Goal: Information Seeking & Learning: Learn about a topic

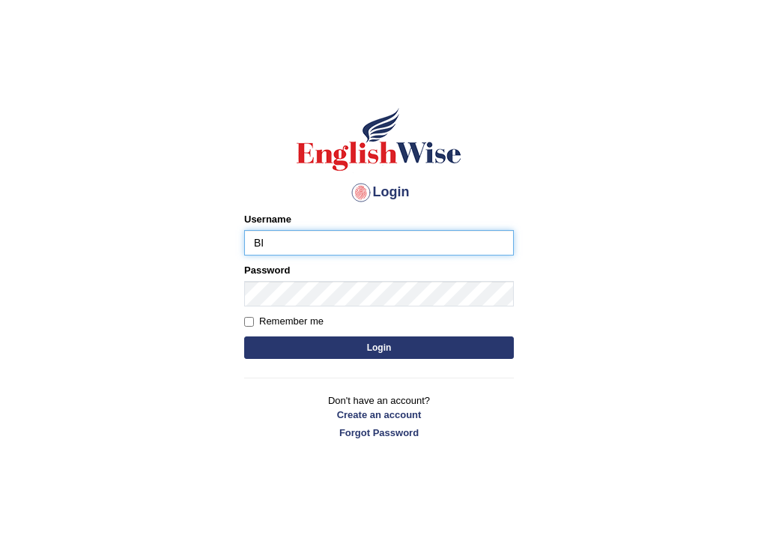
type input "B"
type input "bikramgurung_parramatta"
click at [350, 348] on button "Login" at bounding box center [379, 347] width 270 height 22
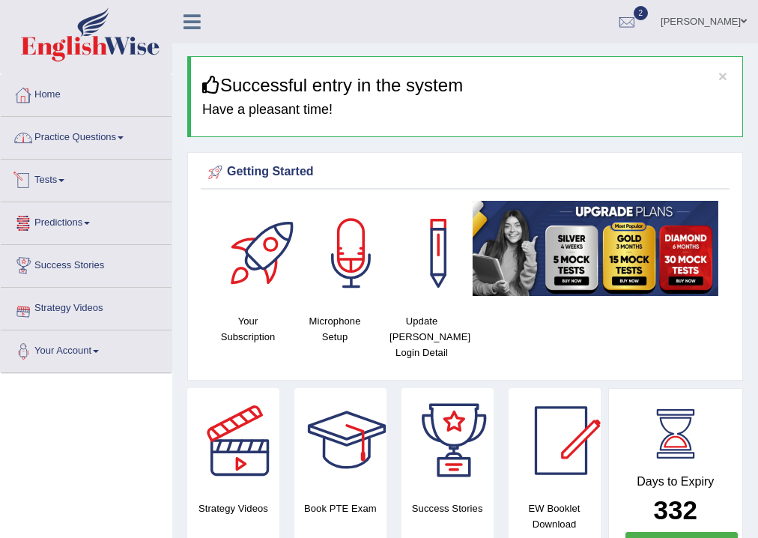
click at [120, 147] on link "Practice Questions" at bounding box center [86, 135] width 171 height 37
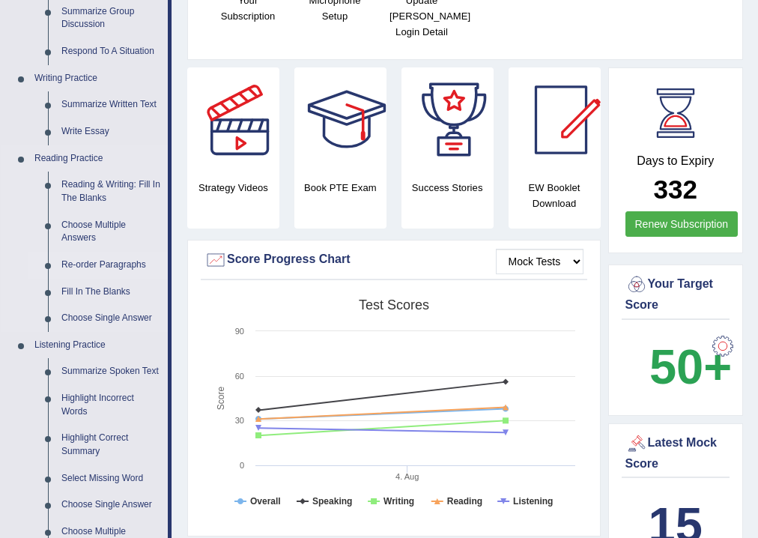
scroll to position [300, 0]
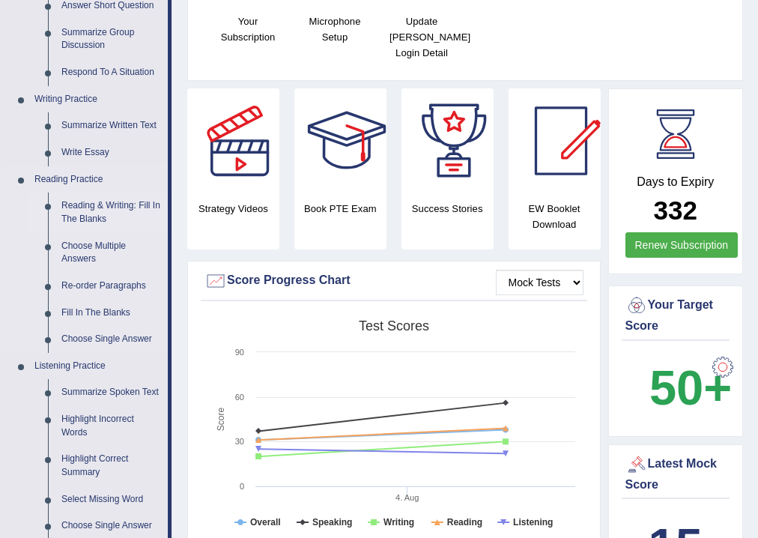
click at [120, 203] on link "Reading & Writing: Fill In The Blanks" at bounding box center [111, 212] width 113 height 40
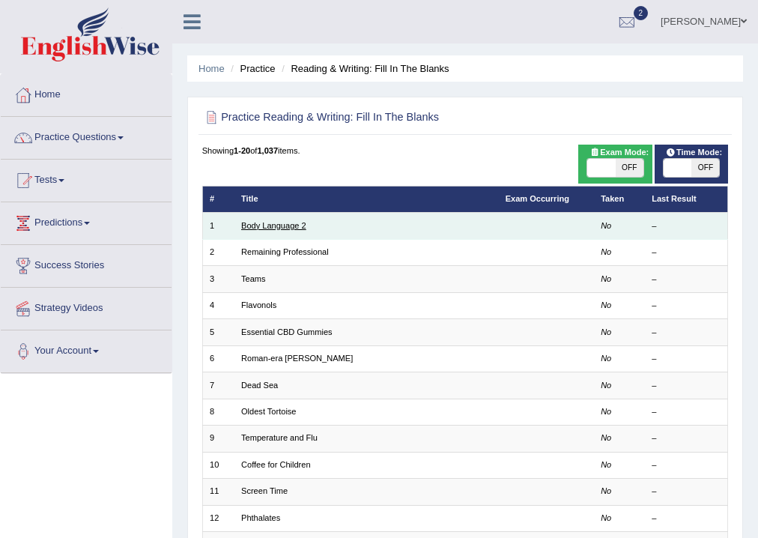
click at [271, 230] on link "Body Language 2" at bounding box center [273, 225] width 65 height 9
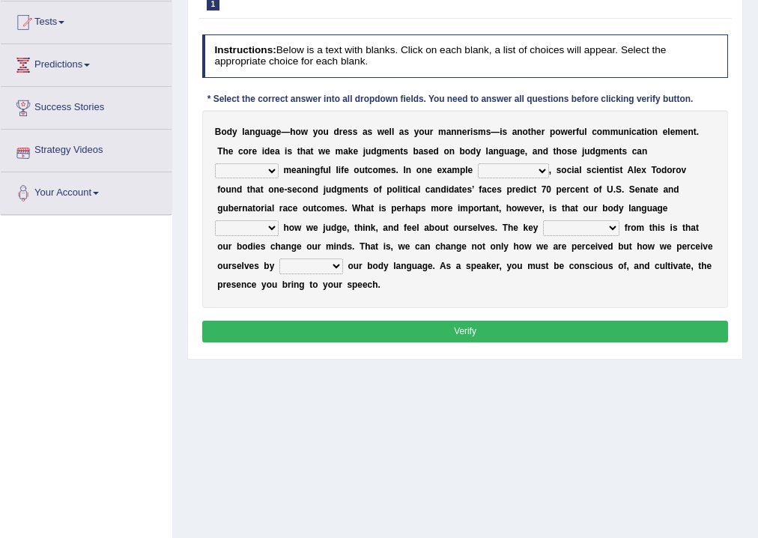
scroll to position [180, 0]
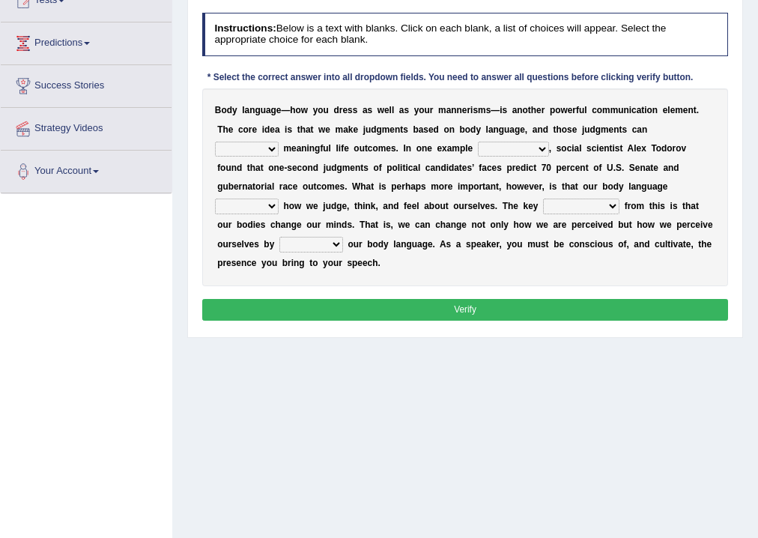
click at [279, 149] on b at bounding box center [281, 148] width 5 height 10
click at [272, 149] on select "predict preserve prevent prepare" at bounding box center [247, 149] width 64 height 15
click at [366, 257] on div "B o d y l a n g u a g e — h o w y o u d r e s s a s w e l l a s y o u r m a n n…" at bounding box center [465, 187] width 527 height 198
click at [271, 147] on select "predict preserve prevent prepare" at bounding box center [247, 149] width 64 height 15
select select "prevent"
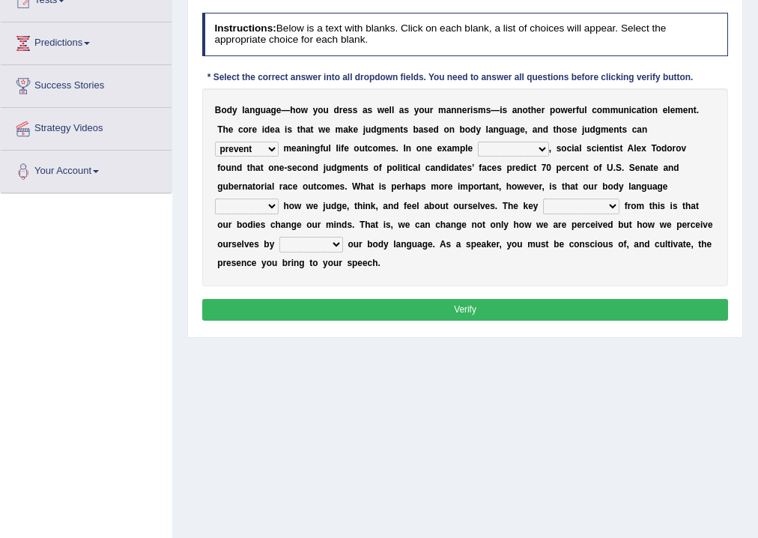
click at [215, 142] on select "predict preserve prevent prepare" at bounding box center [247, 149] width 64 height 15
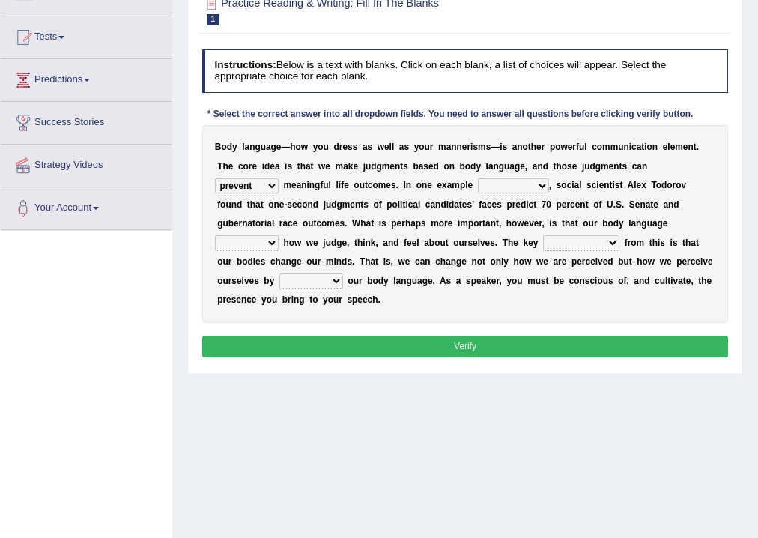
scroll to position [129, 0]
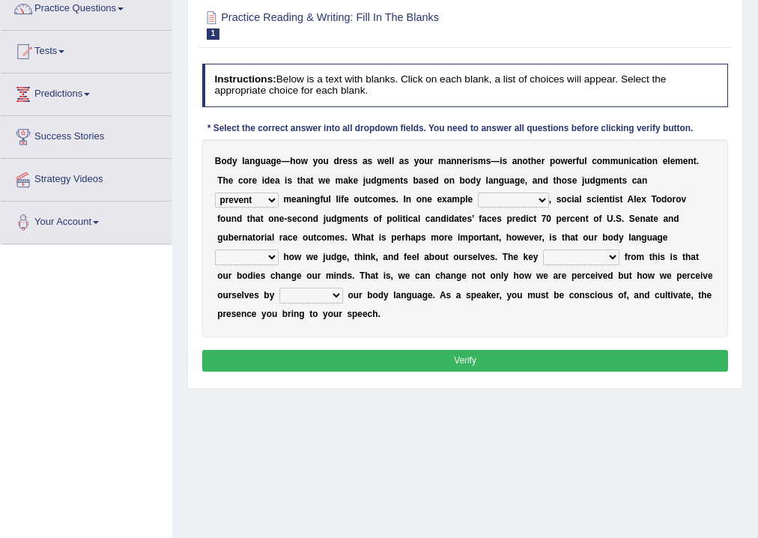
click at [532, 199] on select "citing having cited to be cited cited" at bounding box center [513, 199] width 71 height 15
select select "cited"
click at [478, 192] on select "citing having cited to be cited cited" at bounding box center [513, 199] width 71 height 15
click at [543, 256] on select "drawback breakthrough takeaway takeoff" at bounding box center [581, 256] width 76 height 15
drag, startPoint x: 534, startPoint y: 339, endPoint x: 503, endPoint y: 316, distance: 38.7
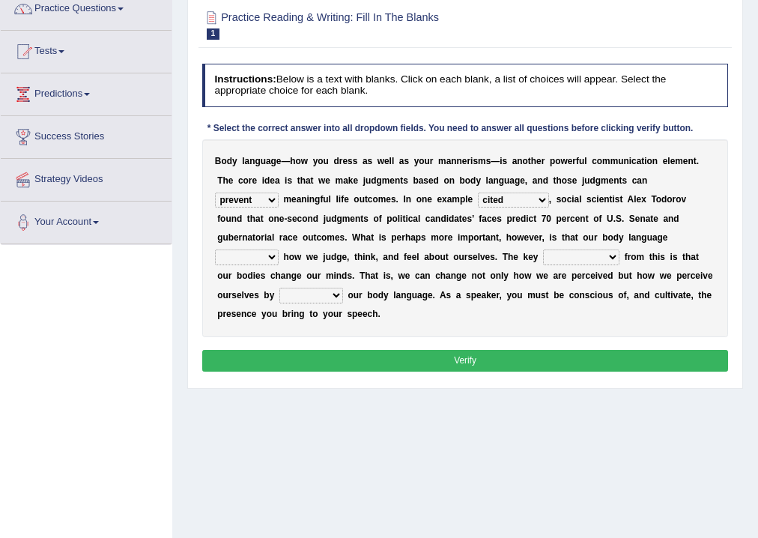
click at [518, 329] on div "Instructions: Below is a text with blanks. Click on each blank, a list of choic…" at bounding box center [464, 220] width 533 height 324
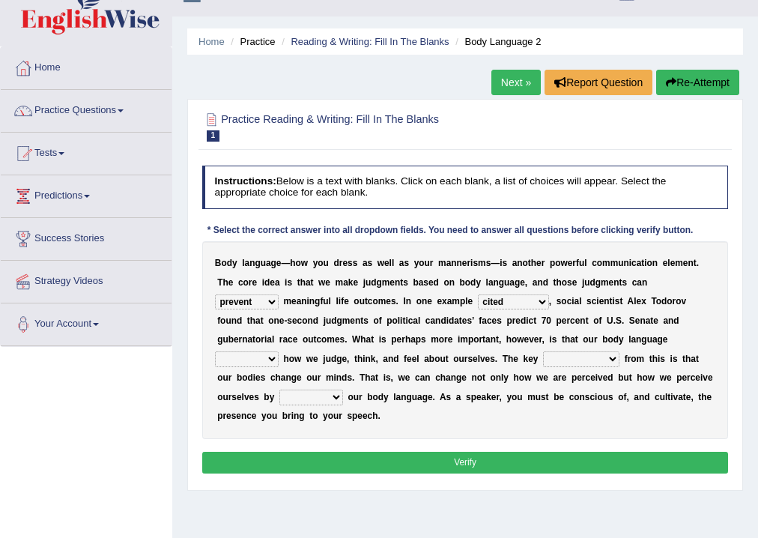
scroll to position [9, 0]
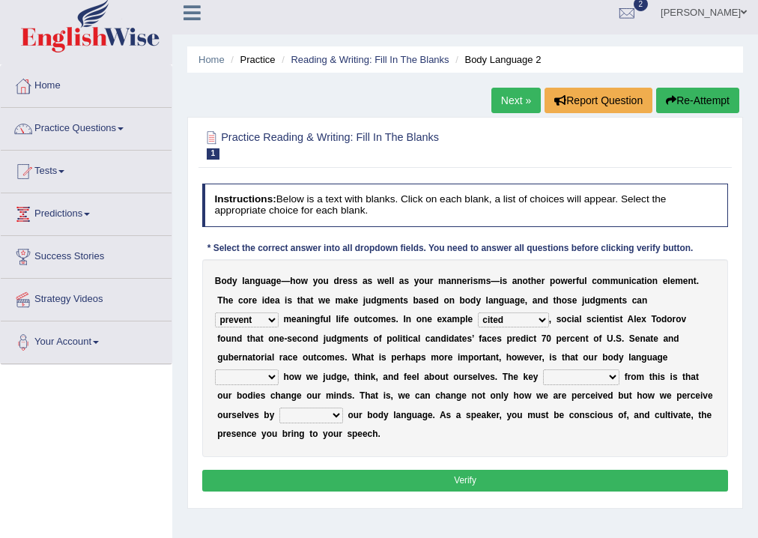
click at [543, 378] on select "drawback breakthrough takeaway takeoff" at bounding box center [581, 376] width 76 height 15
select select "takeoff"
click at [543, 369] on select "drawback breakthrough takeaway takeoff" at bounding box center [581, 376] width 76 height 15
click at [279, 415] on select "enacting enabling making managing" at bounding box center [311, 414] width 64 height 15
select select "enacting"
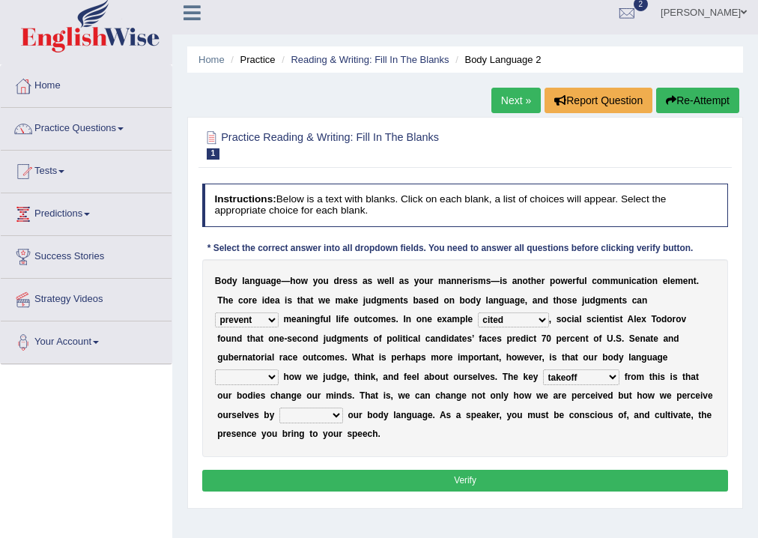
click at [279, 407] on select "enacting enabling making managing" at bounding box center [311, 414] width 64 height 15
click at [473, 483] on button "Verify" at bounding box center [465, 481] width 527 height 22
click at [279, 369] on select "refrains reflects refers refreshes" at bounding box center [247, 376] width 64 height 15
select select "refreshes"
click at [279, 369] on select "refrains reflects refers refreshes" at bounding box center [247, 376] width 64 height 15
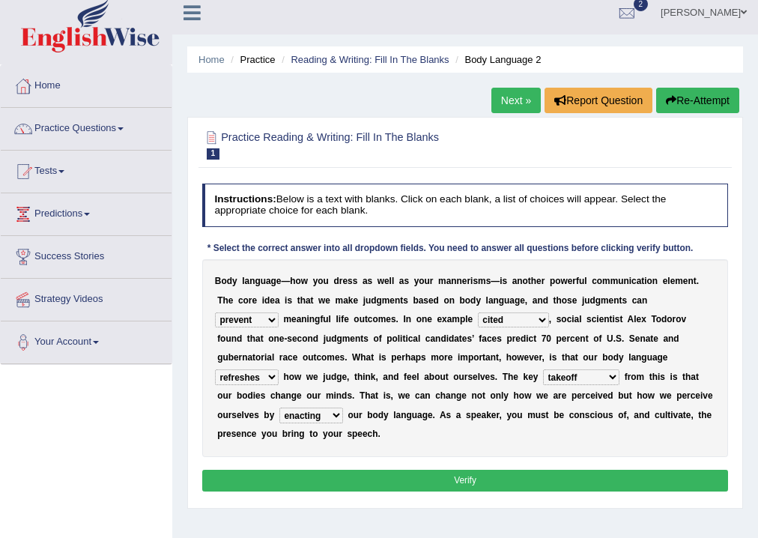
click at [474, 475] on button "Verify" at bounding box center [465, 481] width 527 height 22
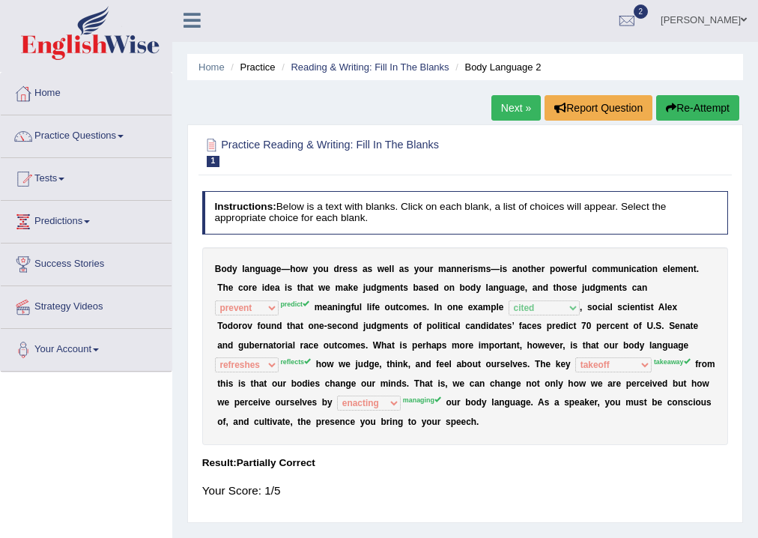
scroll to position [0, 0]
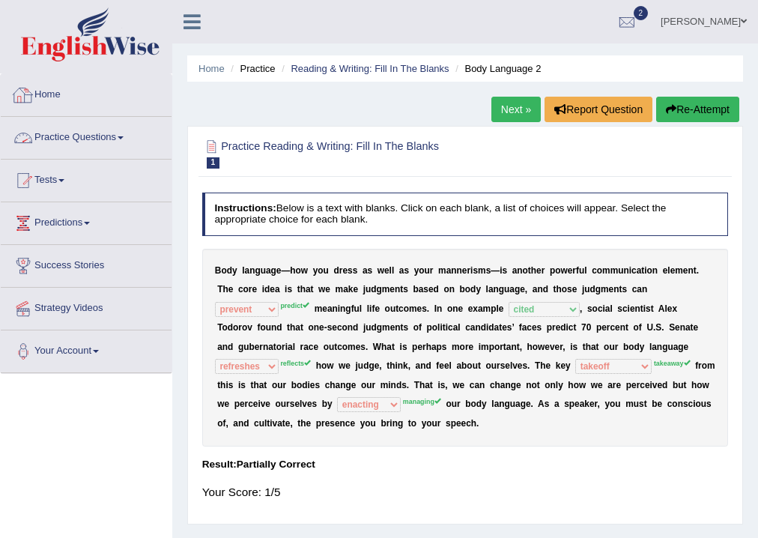
click at [46, 93] on link "Home" at bounding box center [86, 92] width 171 height 37
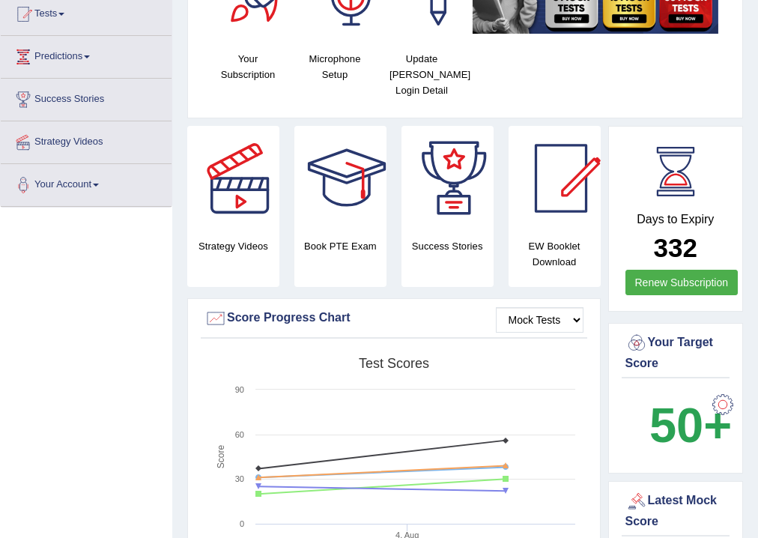
scroll to position [120, 0]
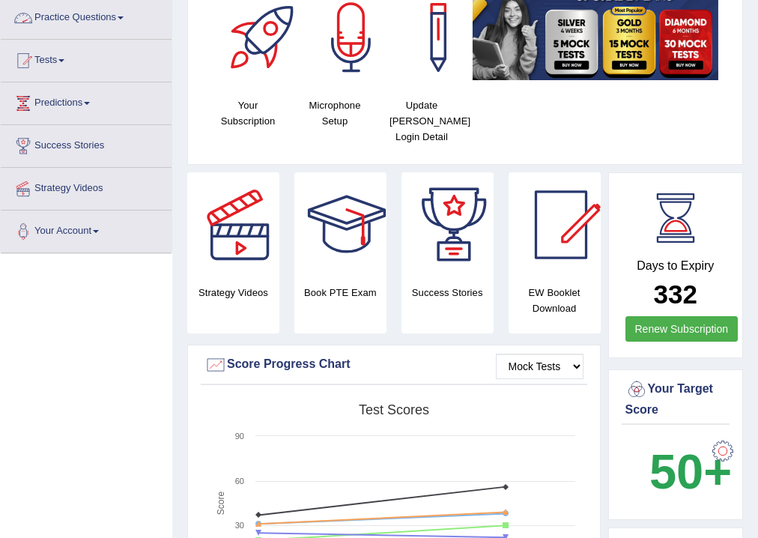
click at [122, 13] on link "Practice Questions" at bounding box center [86, 15] width 171 height 37
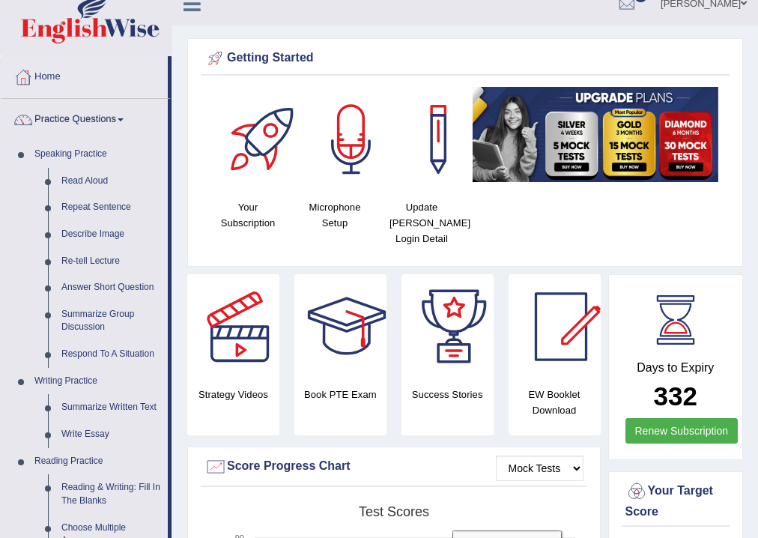
scroll to position [0, 0]
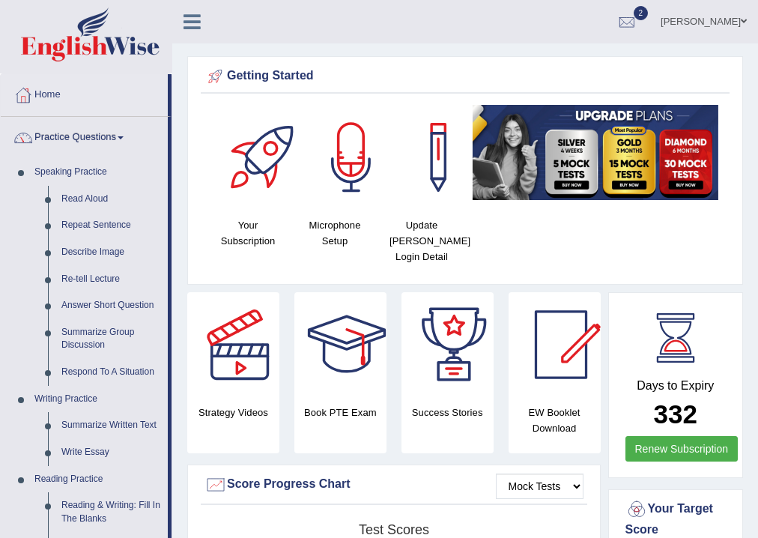
click at [246, 192] on div at bounding box center [264, 157] width 105 height 105
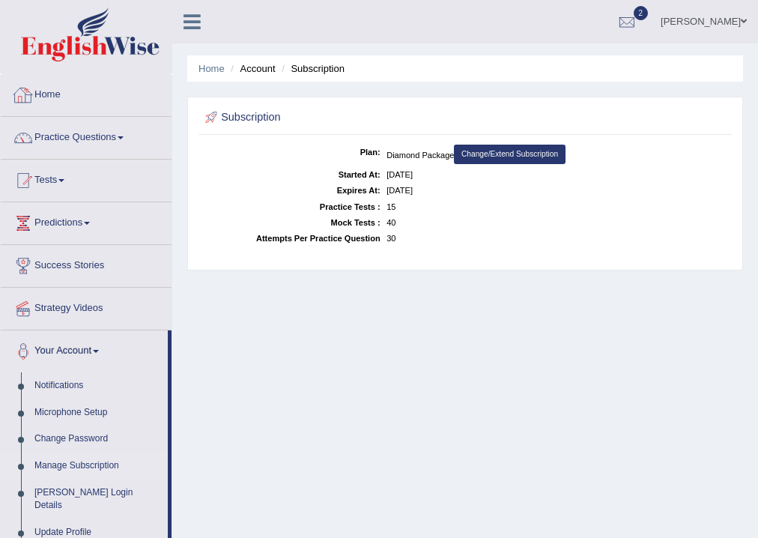
click at [100, 100] on link "Home" at bounding box center [86, 92] width 171 height 37
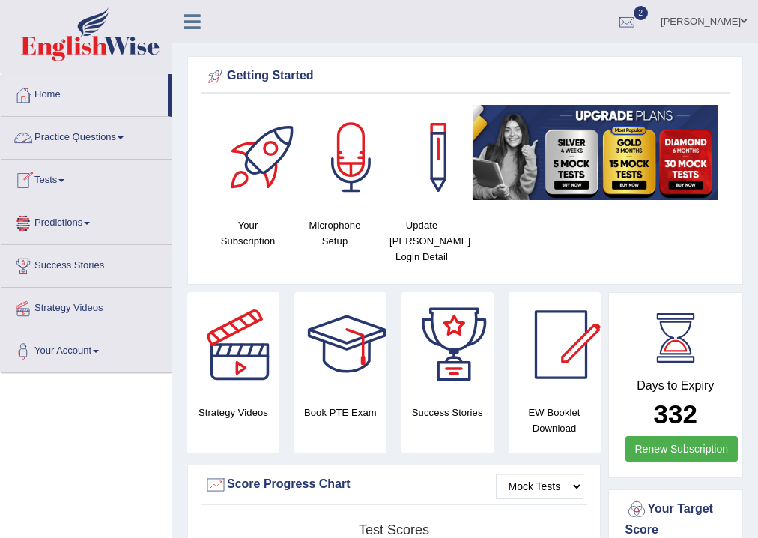
click at [124, 139] on link "Practice Questions" at bounding box center [86, 135] width 171 height 37
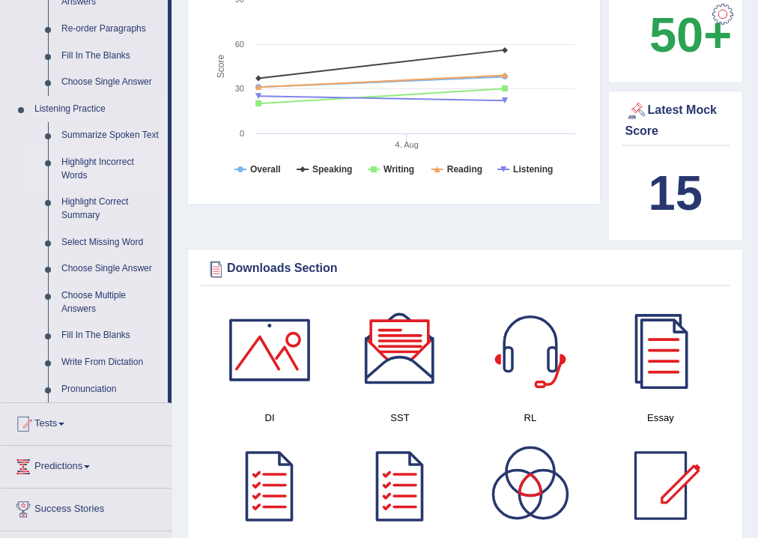
scroll to position [719, 0]
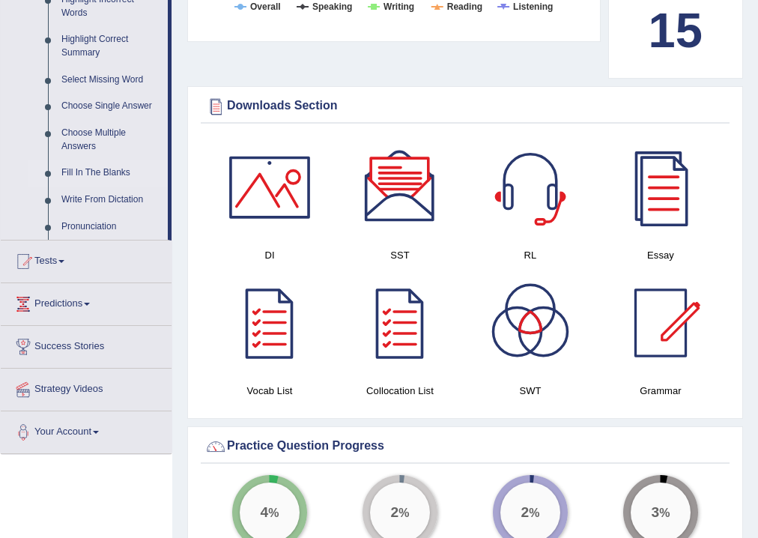
click at [106, 174] on link "Fill In The Blanks" at bounding box center [111, 173] width 113 height 27
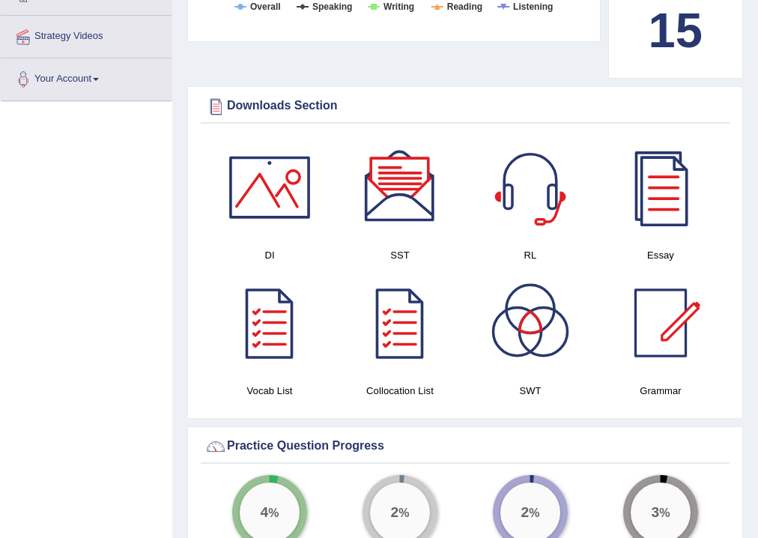
scroll to position [324, 0]
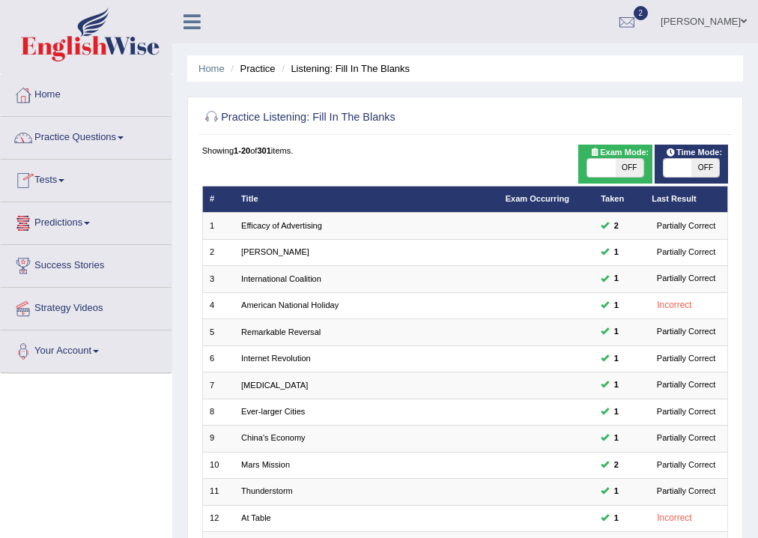
click at [59, 94] on link "Home" at bounding box center [86, 92] width 171 height 37
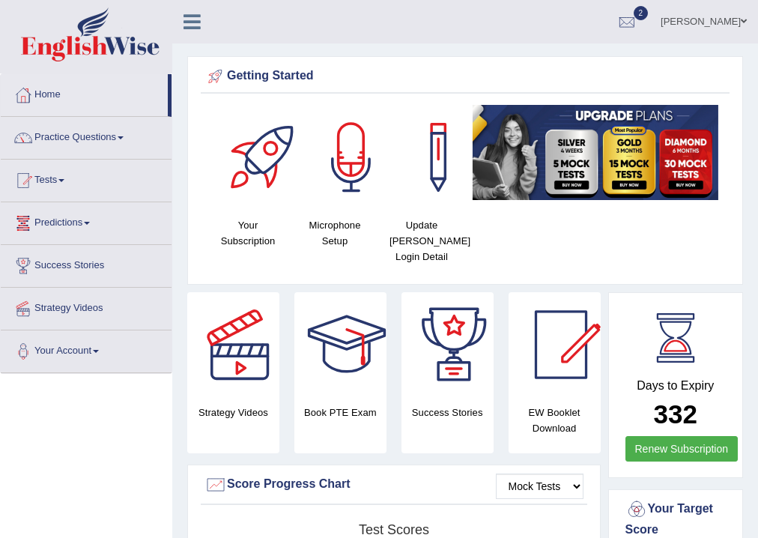
click at [122, 135] on link "Practice Questions" at bounding box center [86, 135] width 171 height 37
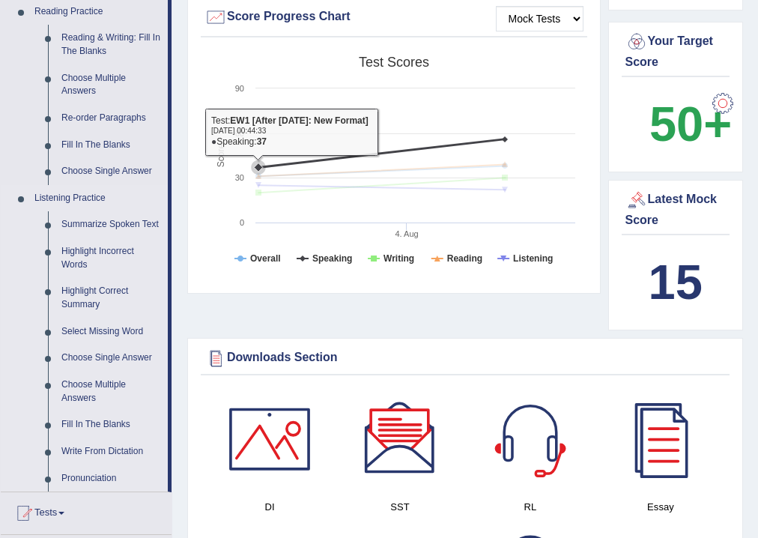
scroll to position [479, 0]
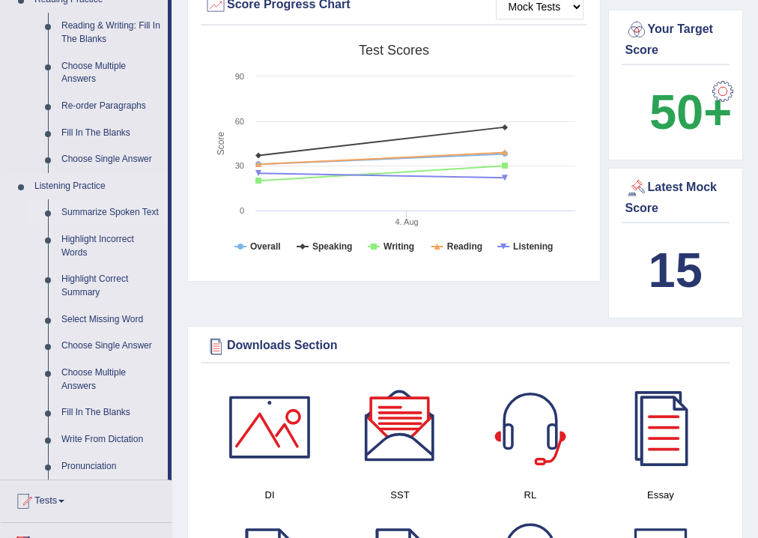
click at [98, 211] on link "Summarize Spoken Text" at bounding box center [111, 212] width 113 height 27
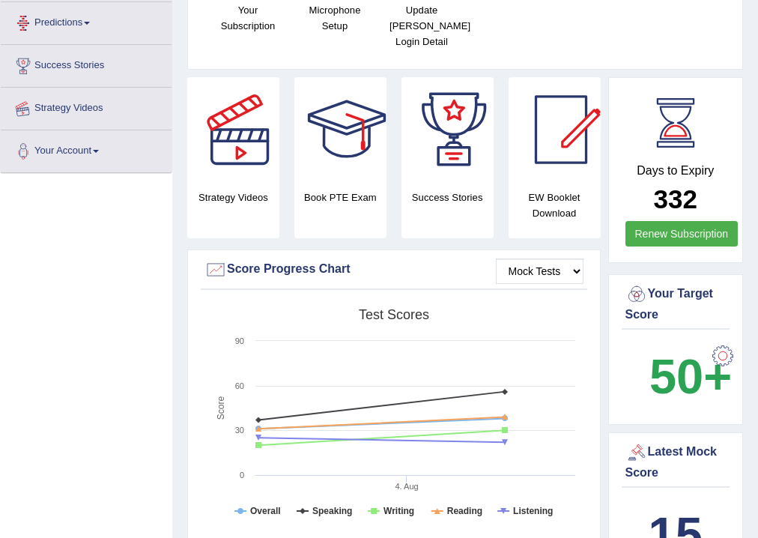
scroll to position [246, 0]
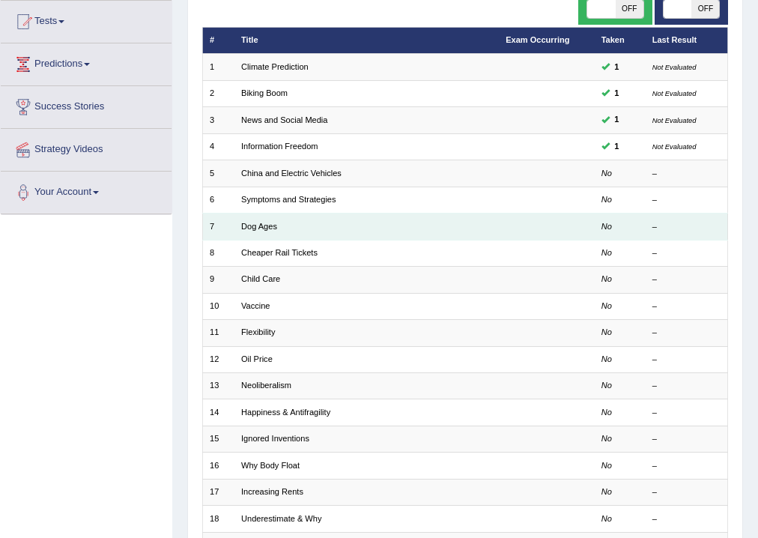
scroll to position [180, 0]
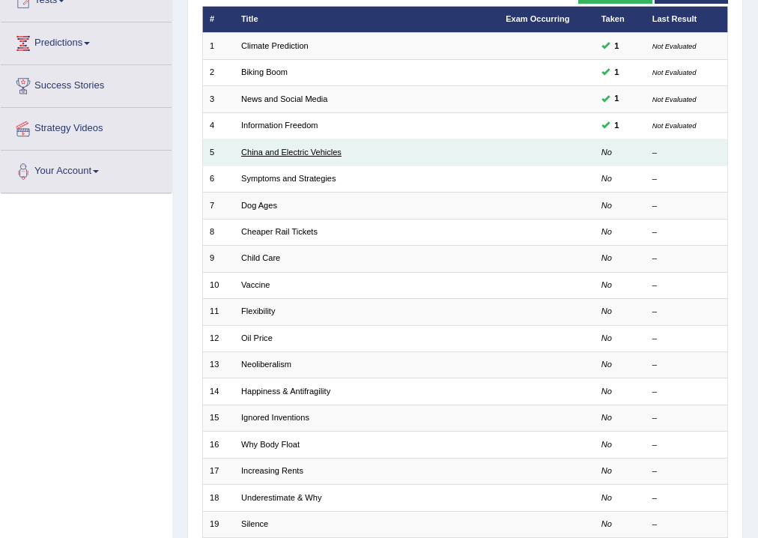
click at [282, 150] on link "China and Electric Vehicles" at bounding box center [291, 152] width 100 height 9
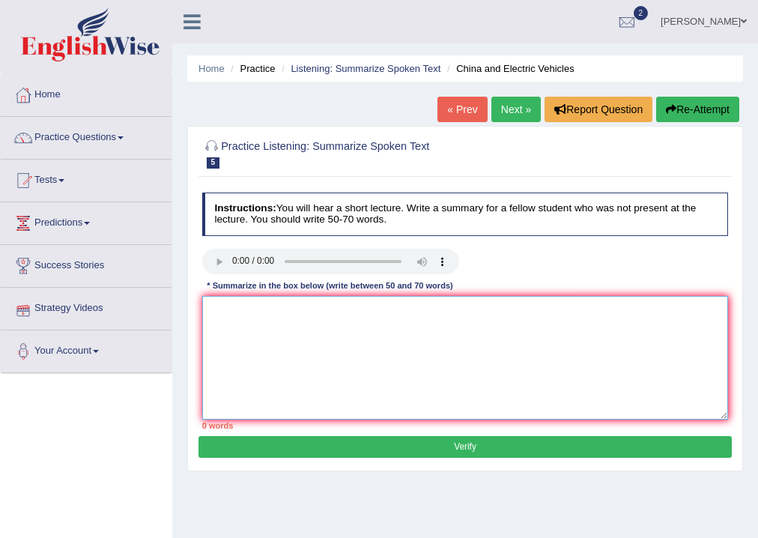
click at [281, 306] on textarea at bounding box center [465, 358] width 527 height 124
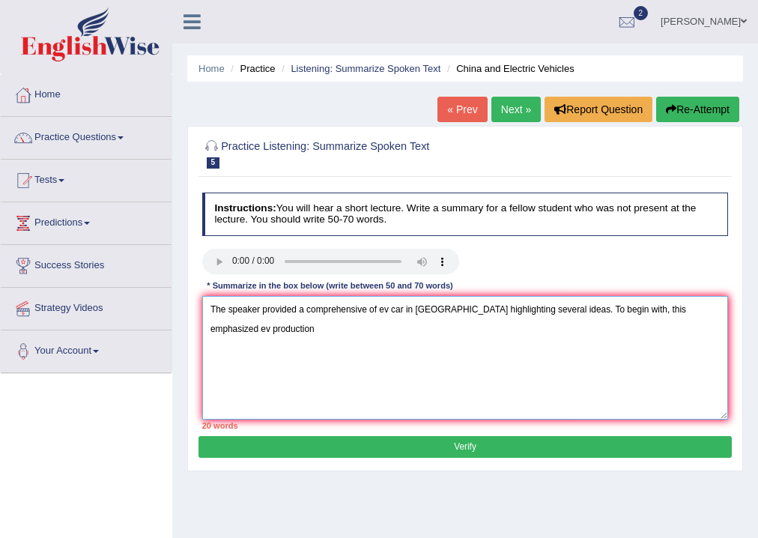
click at [677, 307] on textarea "The speaker provided a comprehensive of ev car in china highlighting several id…" at bounding box center [465, 358] width 527 height 124
click at [711, 309] on textarea "The speaker provided a comprehensive of ev car in china highlighting several id…" at bounding box center [465, 358] width 527 height 124
click at [478, 333] on textarea "The speaker provided a comprehensive of ev car in china highlighting several id…" at bounding box center [465, 358] width 527 height 124
click at [521, 338] on textarea "The speaker provided a comprehensive of ev car in china highlighting several id…" at bounding box center [465, 358] width 527 height 124
click at [480, 327] on textarea "The speaker provided a comprehensive of ev car in china highlighting several id…" at bounding box center [465, 358] width 527 height 124
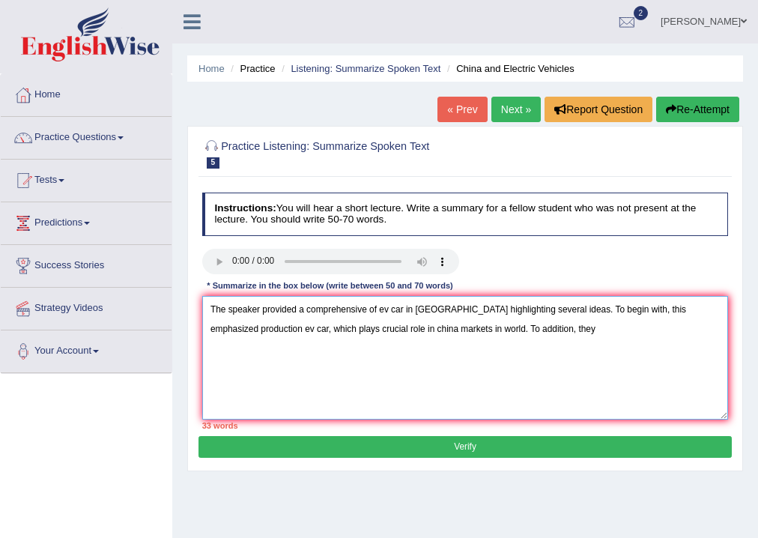
click at [509, 331] on textarea "The speaker provided a comprehensive of ev car in china highlighting several id…" at bounding box center [465, 358] width 527 height 124
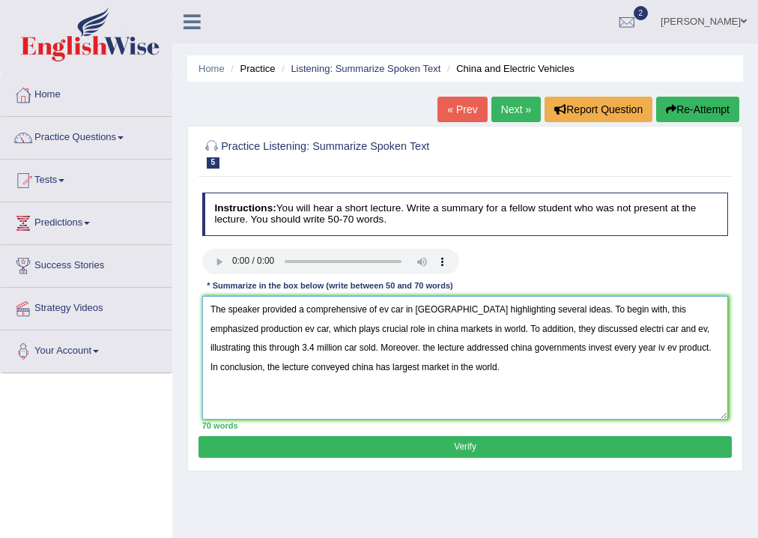
type textarea "The speaker provided a comprehensive of ev car in china highlighting several id…"
click at [431, 443] on button "Verify" at bounding box center [464, 447] width 533 height 22
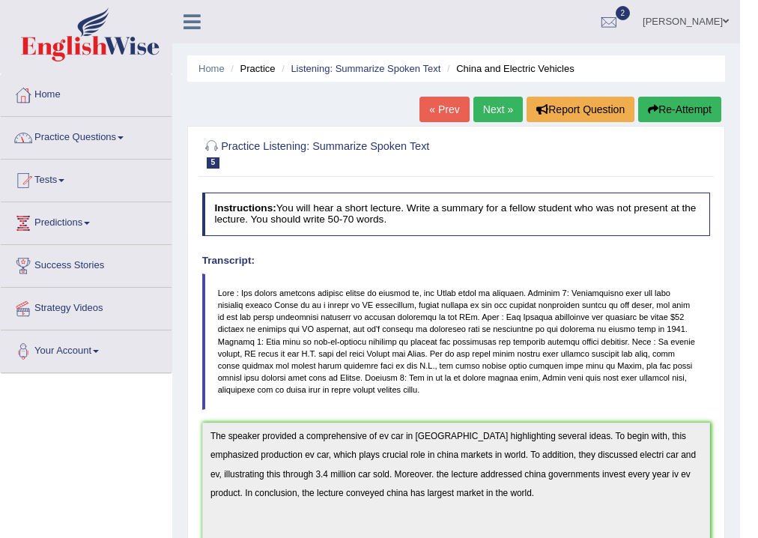
click at [117, 141] on link "Practice Questions" at bounding box center [86, 135] width 171 height 37
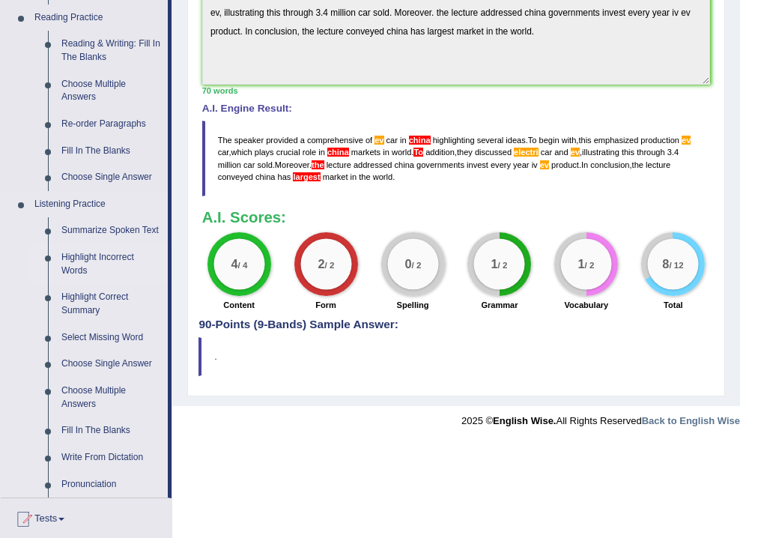
scroll to position [539, 0]
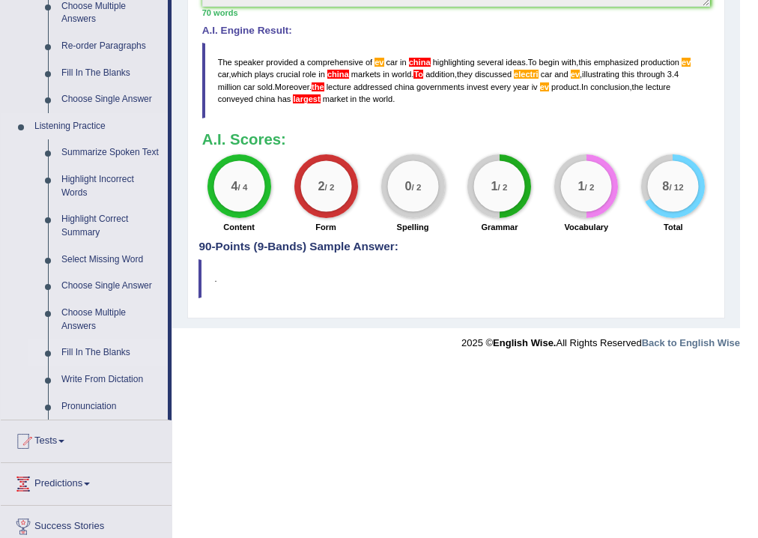
click at [113, 349] on link "Fill In The Blanks" at bounding box center [111, 352] width 113 height 27
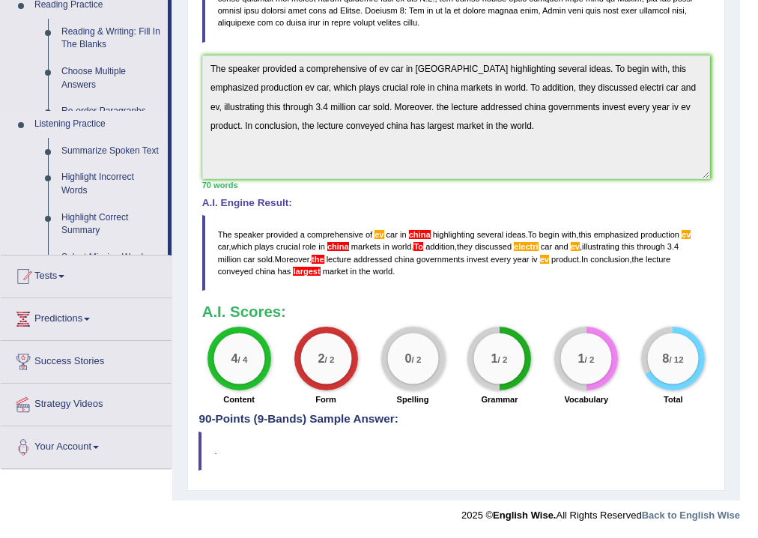
scroll to position [366, 0]
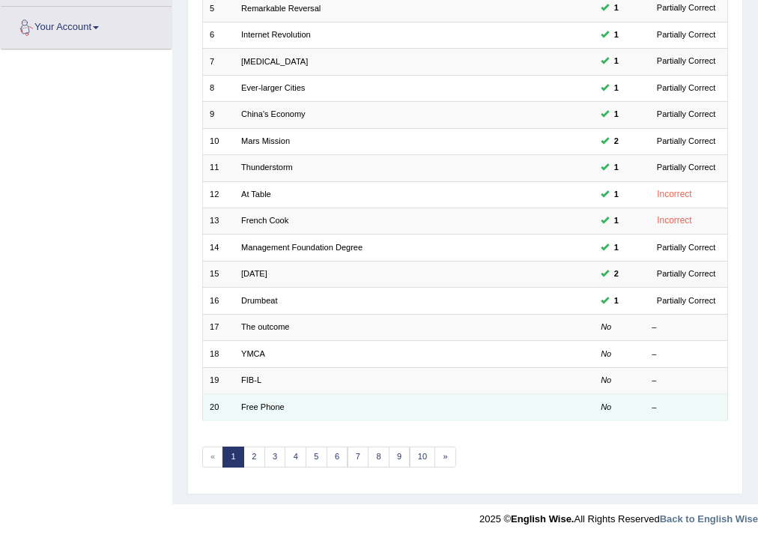
scroll to position [324, 0]
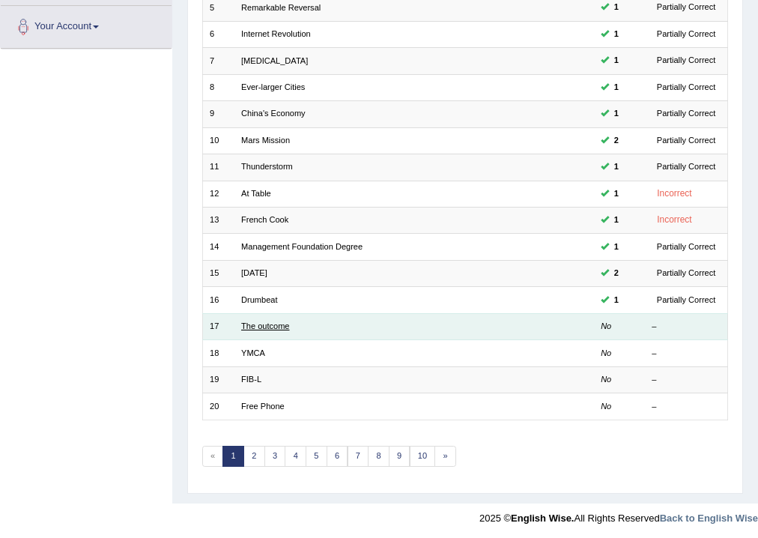
click at [264, 327] on link "The outcome" at bounding box center [265, 325] width 48 height 9
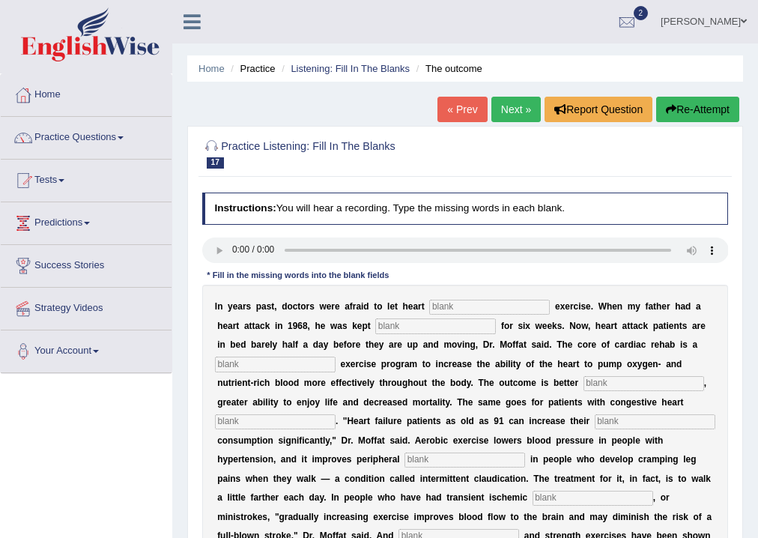
click at [506, 105] on link "Next »" at bounding box center [515, 109] width 49 height 25
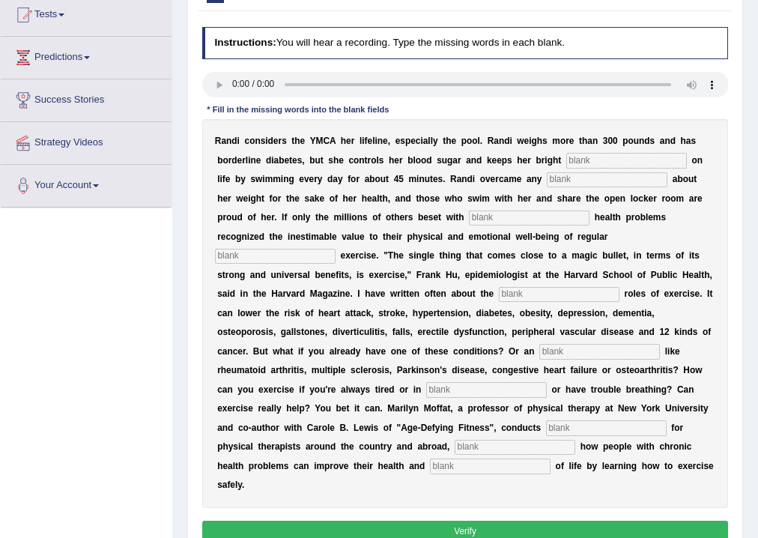
scroll to position [129, 0]
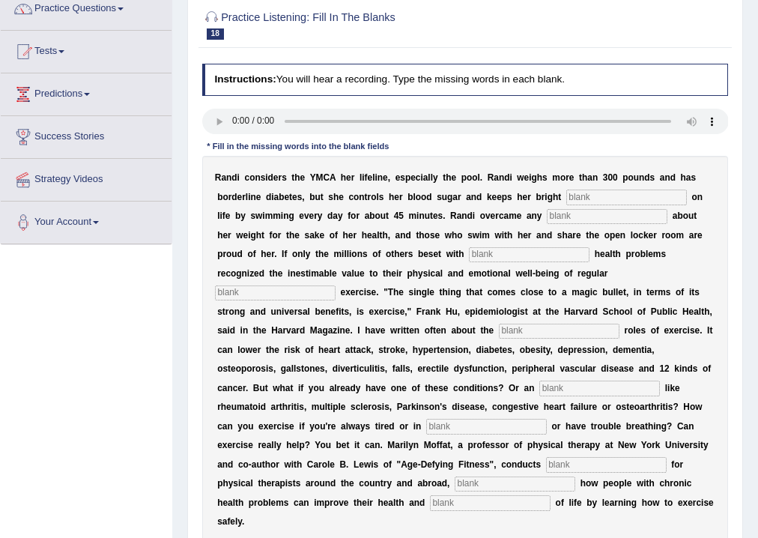
click at [539, 333] on input "text" at bounding box center [559, 331] width 121 height 15
type input "proactive"
click at [569, 387] on input "text" at bounding box center [599, 387] width 121 height 15
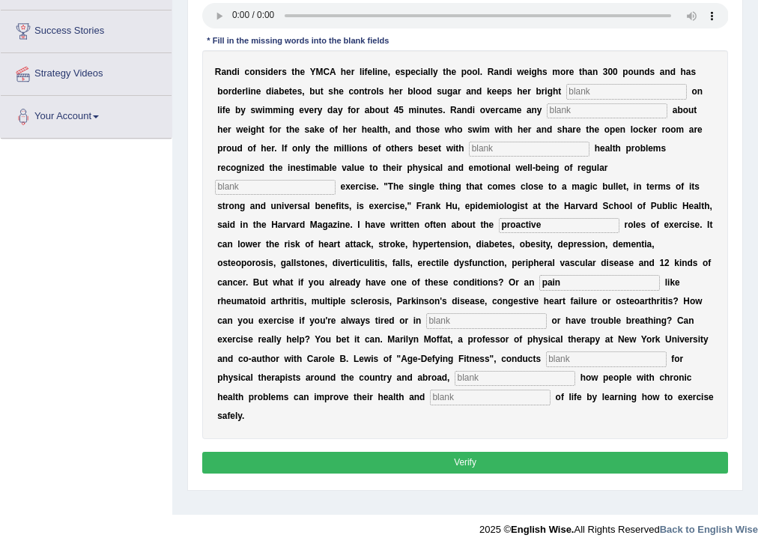
scroll to position [249, 0]
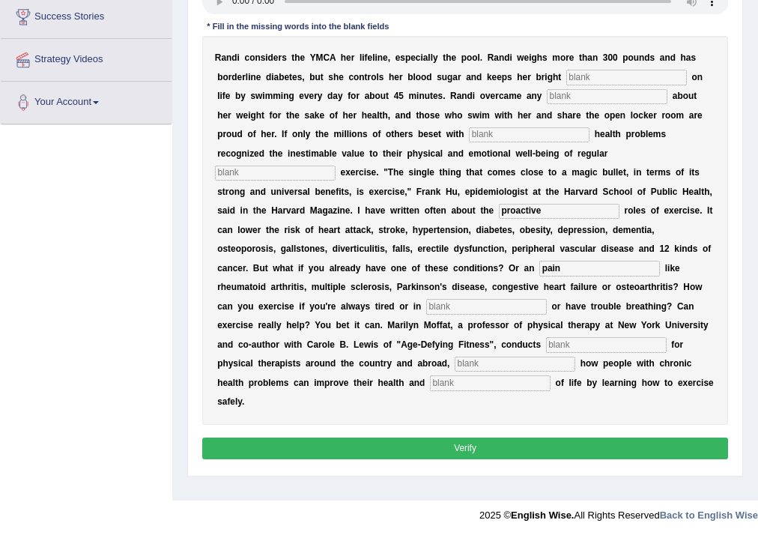
click at [568, 268] on input "pain" at bounding box center [599, 268] width 121 height 15
type input "p"
type input "elemant"
click at [496, 308] on input "text" at bounding box center [486, 306] width 121 height 15
type input "pain"
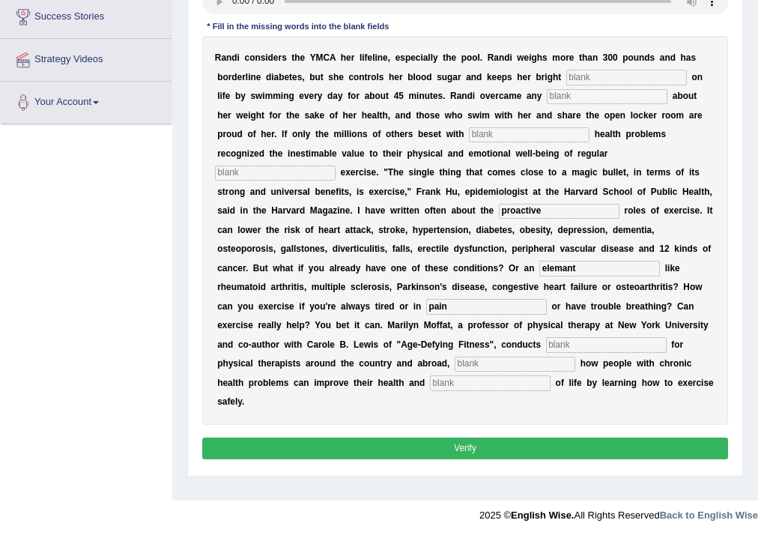
click at [575, 345] on input "text" at bounding box center [606, 344] width 121 height 15
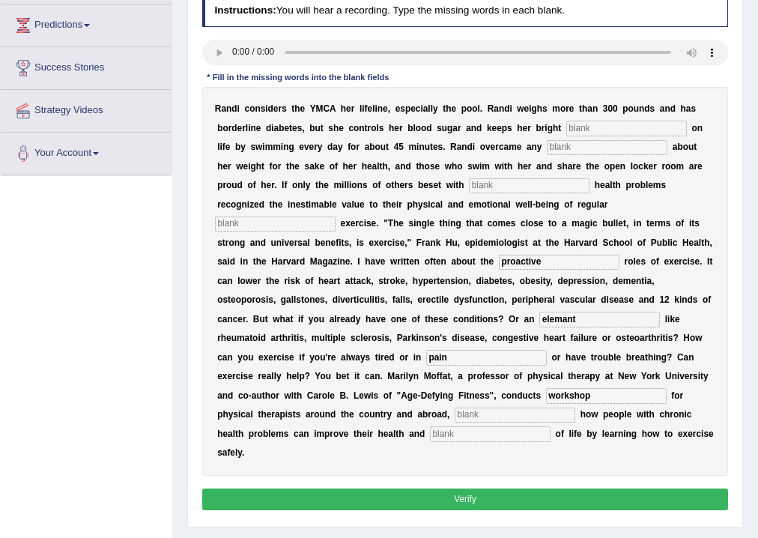
scroll to position [129, 0]
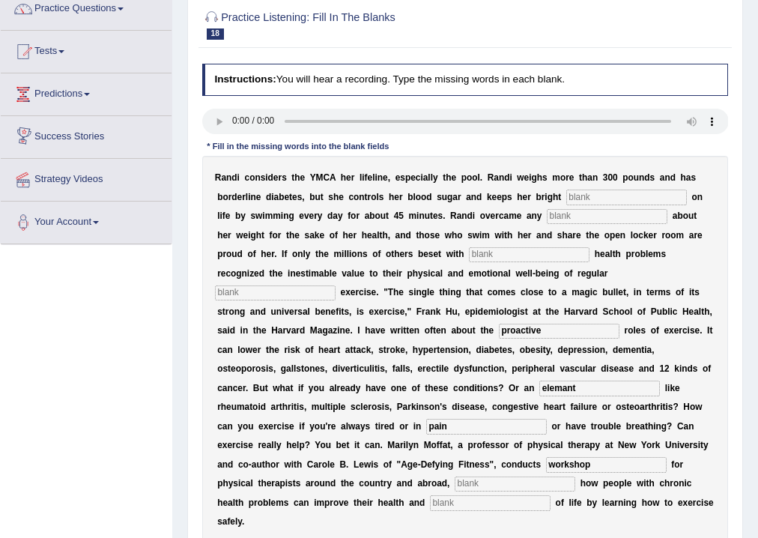
type input "workshop"
click at [625, 199] on input "text" at bounding box center [626, 196] width 121 height 15
type input "a"
click at [595, 218] on input "text" at bounding box center [607, 216] width 121 height 15
type input "a"
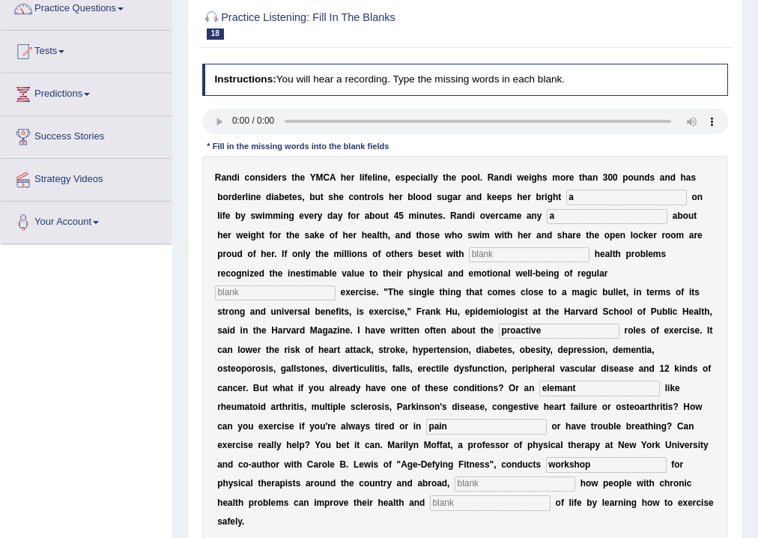
click at [505, 251] on input "text" at bounding box center [529, 254] width 121 height 15
type input "a"
click at [297, 299] on input "text" at bounding box center [275, 292] width 121 height 15
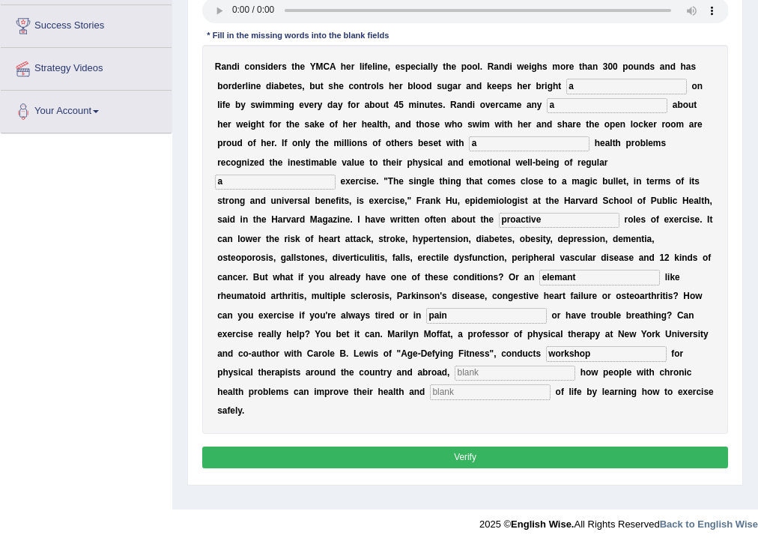
scroll to position [249, 0]
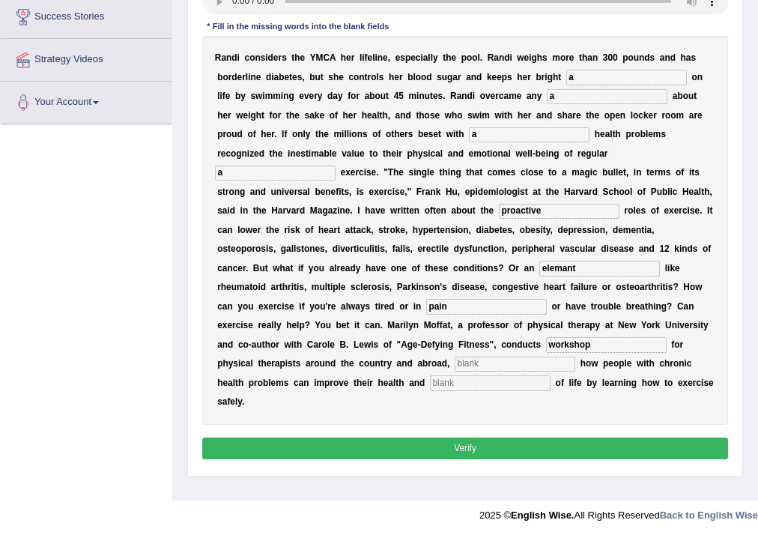
type input "a"
click at [481, 360] on input "a" at bounding box center [515, 364] width 121 height 15
type input "a"
click at [456, 386] on input "text" at bounding box center [490, 382] width 121 height 15
type input "a"
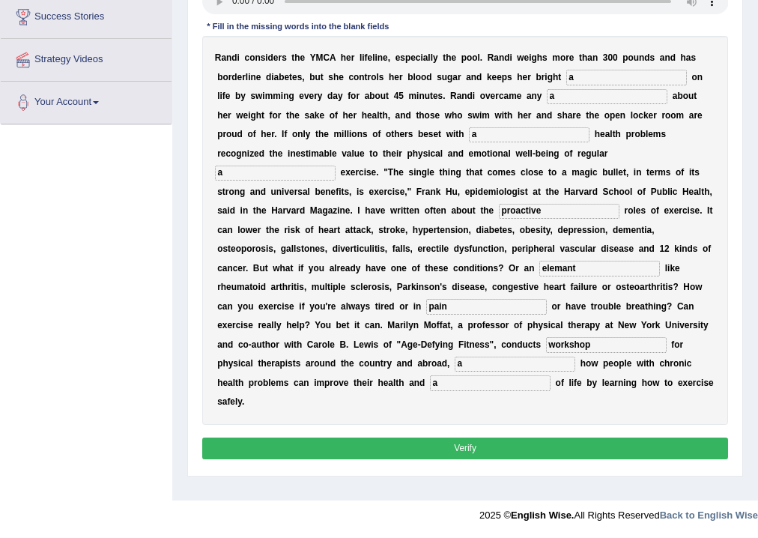
click at [497, 449] on button "Verify" at bounding box center [465, 448] width 527 height 22
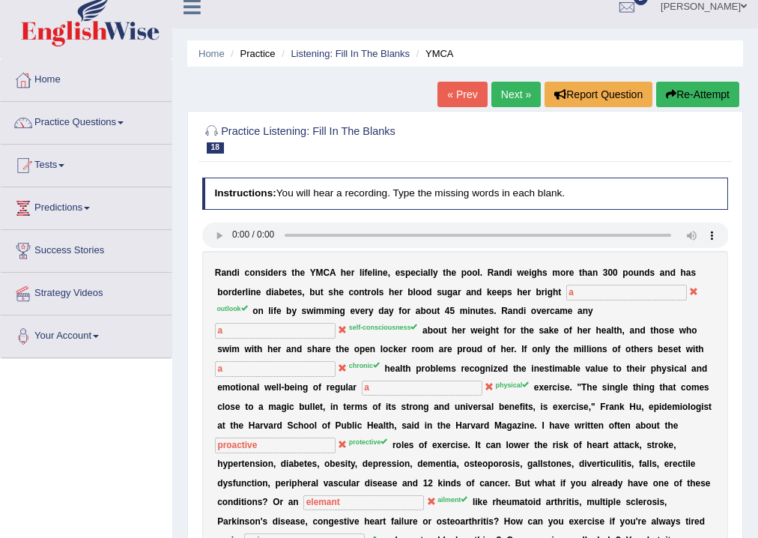
scroll to position [9, 0]
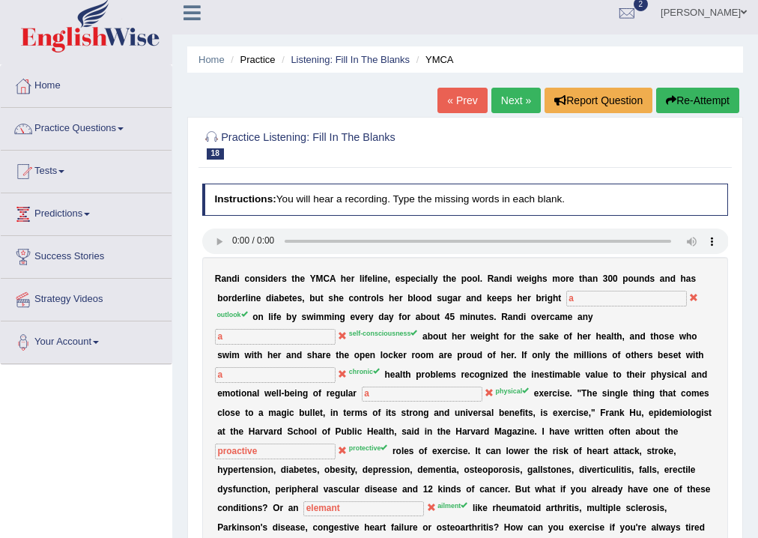
click at [110, 130] on link "Practice Questions" at bounding box center [86, 126] width 171 height 37
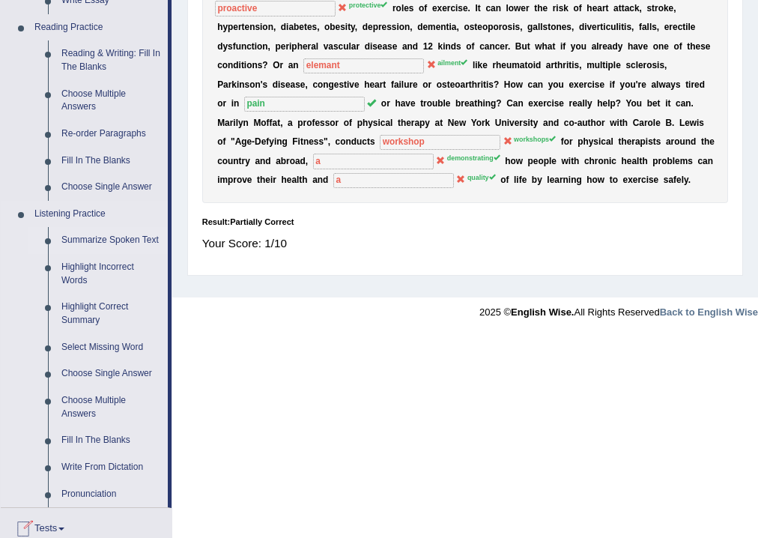
scroll to position [608, 0]
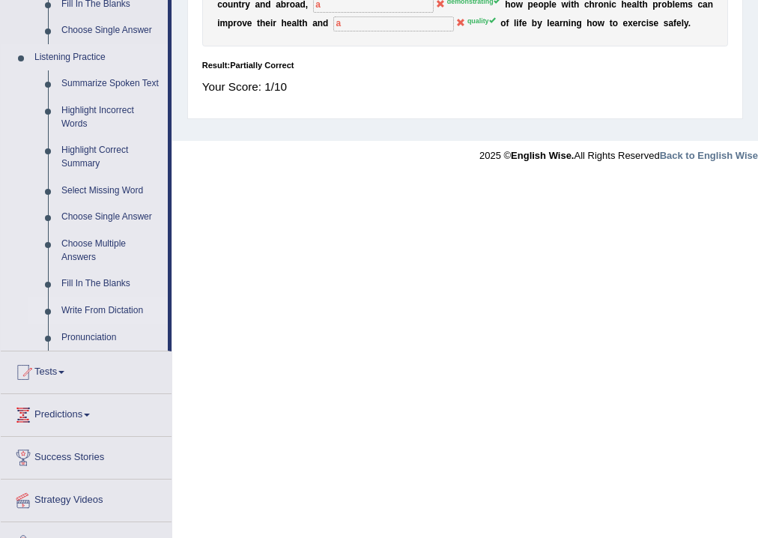
click at [109, 312] on link "Write From Dictation" at bounding box center [111, 310] width 113 height 27
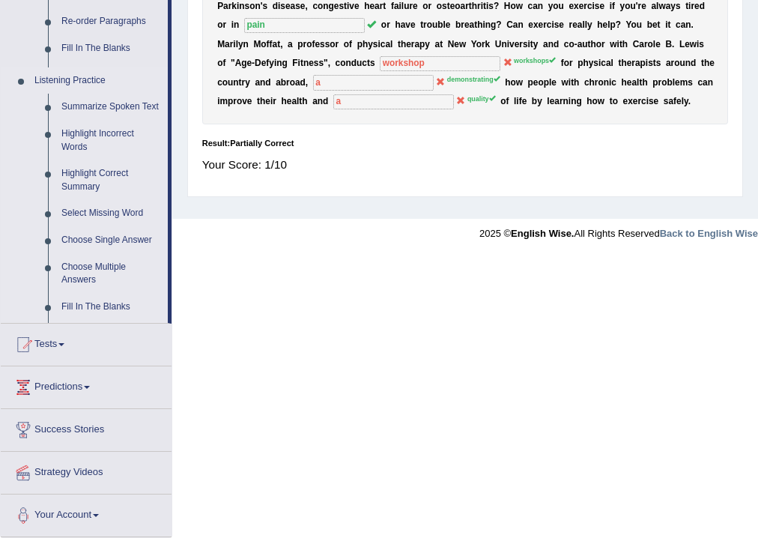
scroll to position [402, 0]
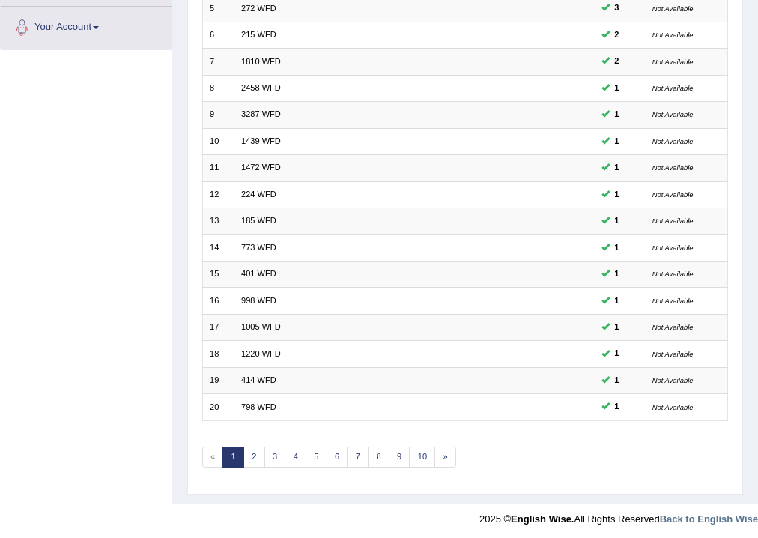
scroll to position [324, 0]
click at [443, 458] on link "»" at bounding box center [445, 456] width 22 height 21
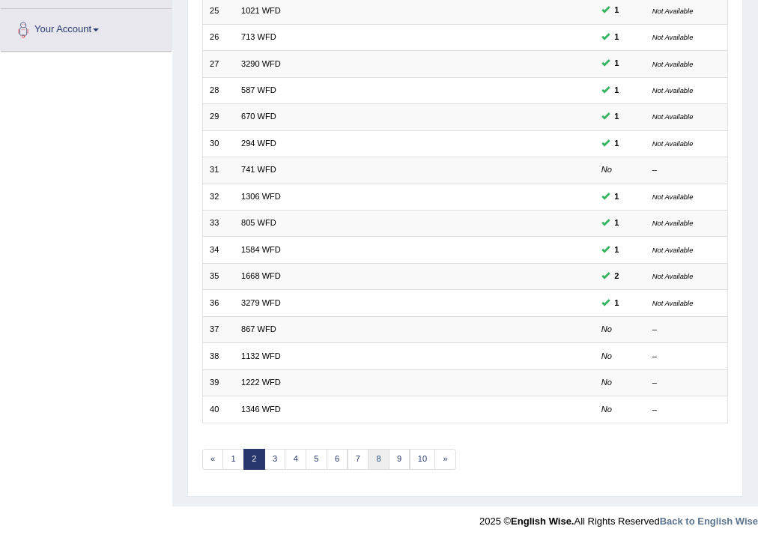
scroll to position [324, 0]
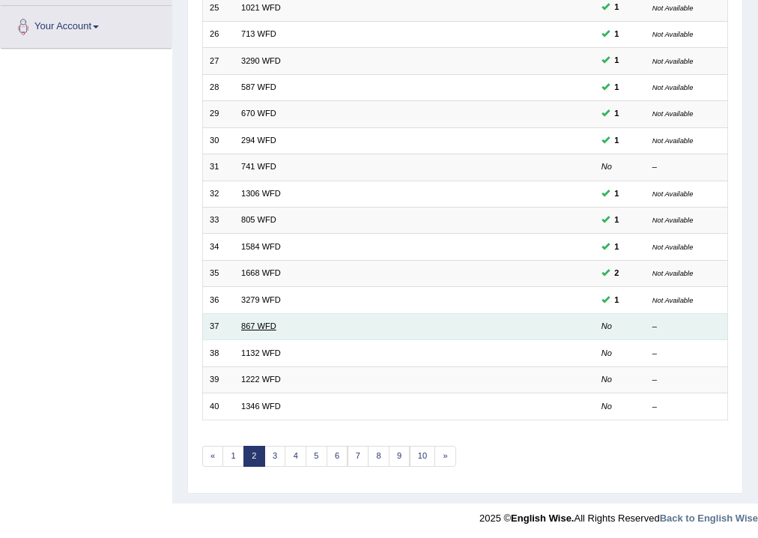
click at [264, 327] on link "867 WFD" at bounding box center [258, 325] width 35 height 9
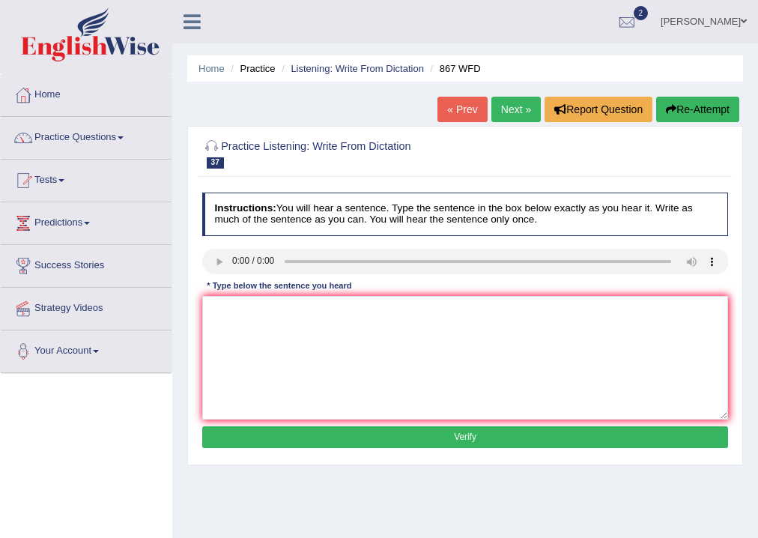
click at [225, 276] on div at bounding box center [465, 263] width 527 height 28
click at [245, 322] on textarea at bounding box center [465, 358] width 527 height 124
click at [246, 310] on textarea "Globalizesion in the" at bounding box center [465, 358] width 527 height 124
click at [292, 306] on textarea "Globalizsion in the" at bounding box center [465, 358] width 527 height 124
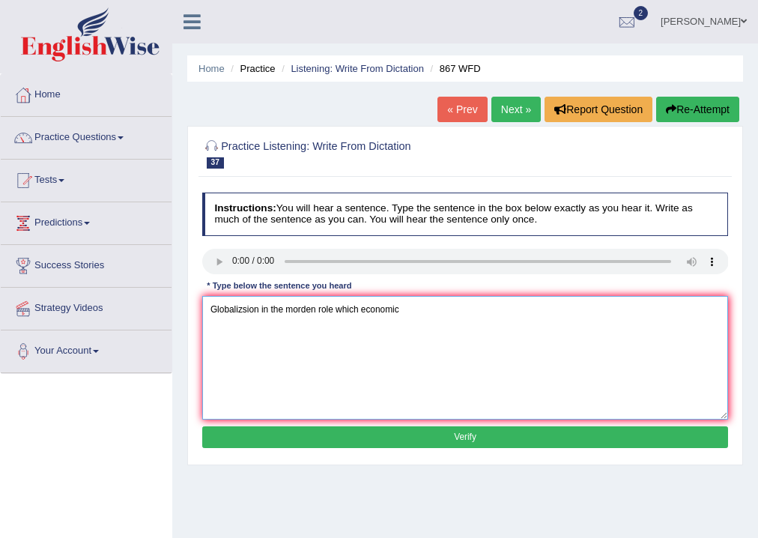
click at [420, 316] on textarea "Globalizsion in the morden role which economic" at bounding box center [465, 358] width 527 height 124
type textarea "Globalizsion in the morden role which economic golf."
click at [419, 443] on button "Verify" at bounding box center [465, 437] width 527 height 22
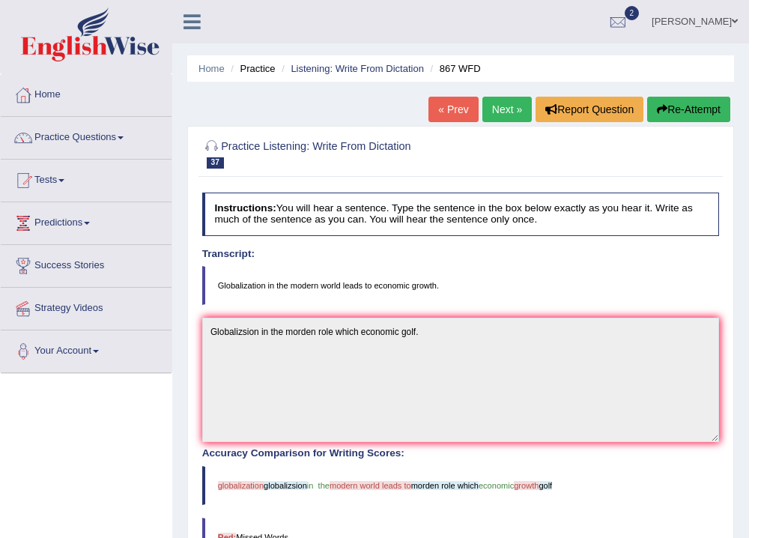
click at [500, 112] on link "Next »" at bounding box center [506, 109] width 49 height 25
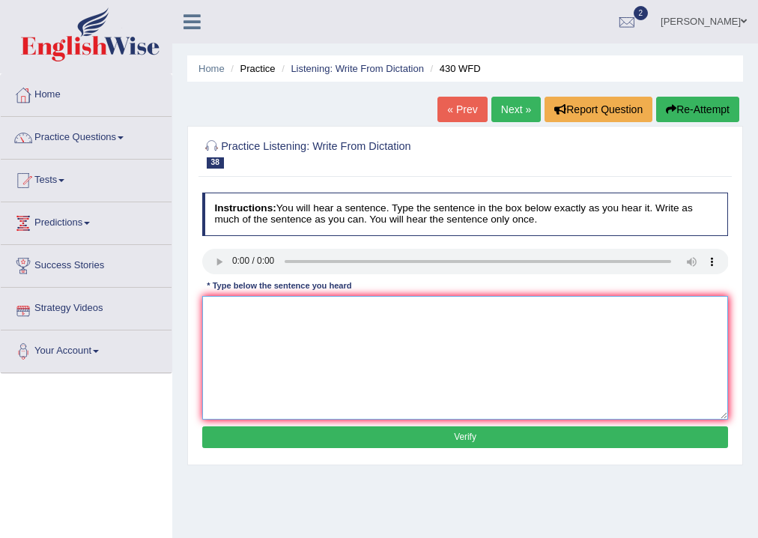
click at [224, 312] on textarea at bounding box center [465, 358] width 527 height 124
type textarea "e"
click at [241, 312] on textarea "Extenc" at bounding box center [465, 358] width 527 height 124
click at [363, 309] on textarea "Extence requiredment must submit the assigment" at bounding box center [465, 358] width 527 height 124
click at [449, 306] on textarea "Extence requiredment must be submit your assigment" at bounding box center [465, 358] width 527 height 124
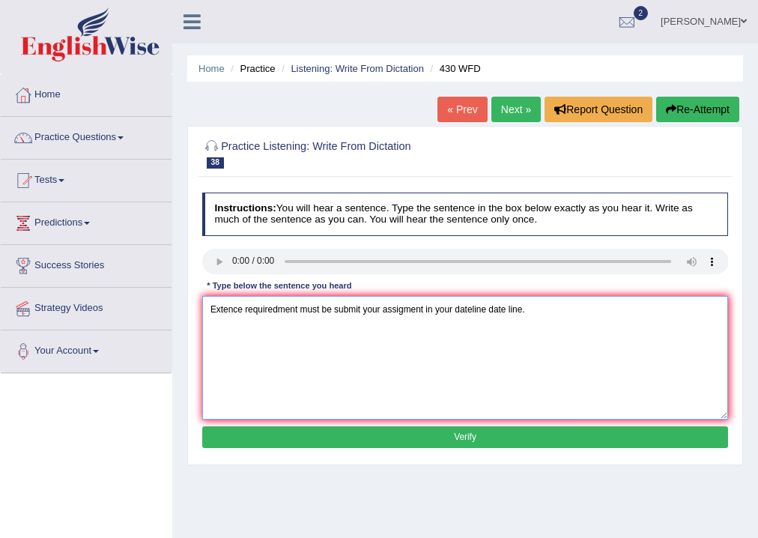
type textarea "Extence requiredment must be submit your assigment in your dateline date line."
click at [320, 426] on button "Verify" at bounding box center [465, 437] width 527 height 22
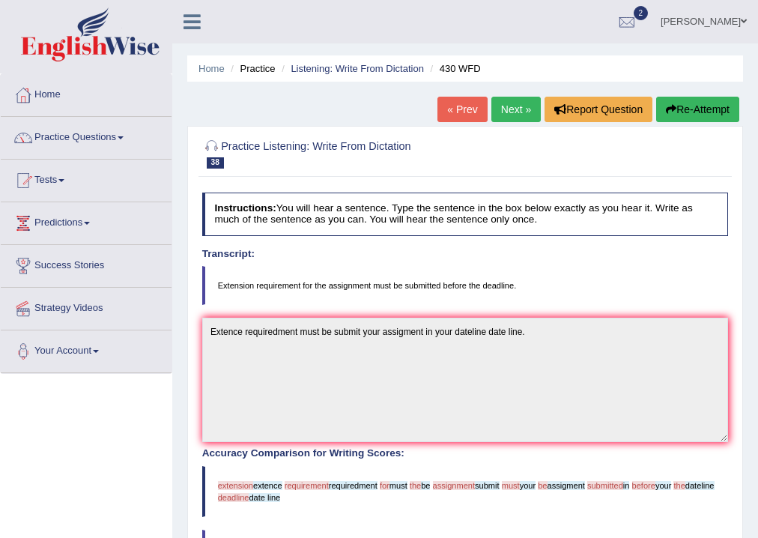
click at [689, 109] on button "Re-Attempt" at bounding box center [697, 109] width 83 height 25
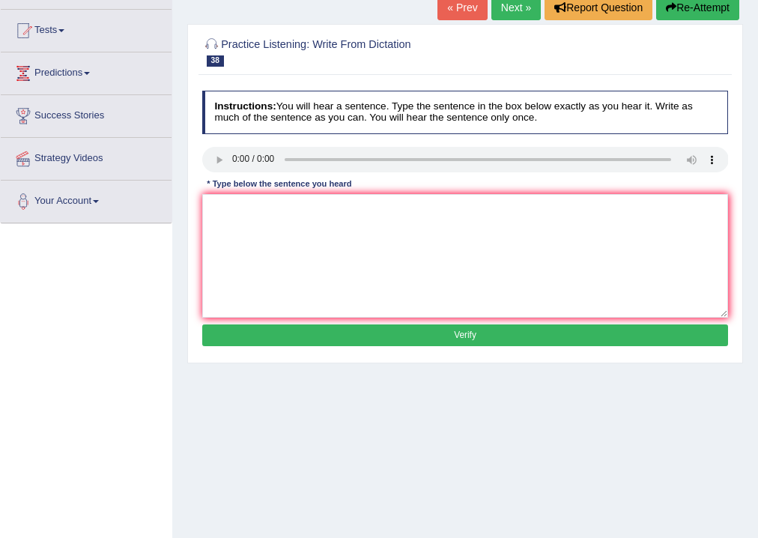
scroll to position [69, 0]
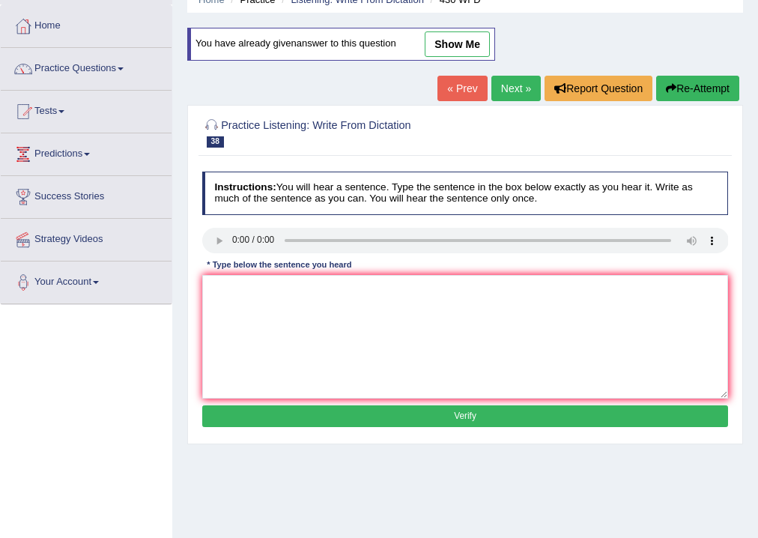
click at [503, 88] on link "Next »" at bounding box center [515, 88] width 49 height 25
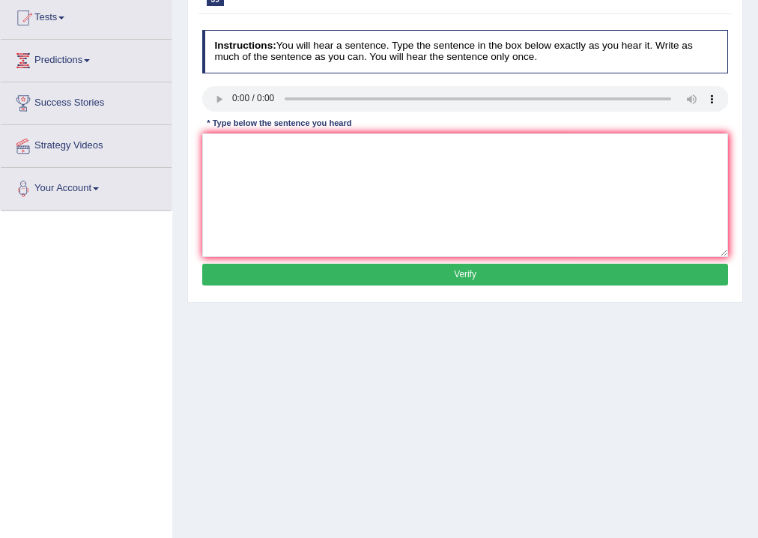
scroll to position [180, 0]
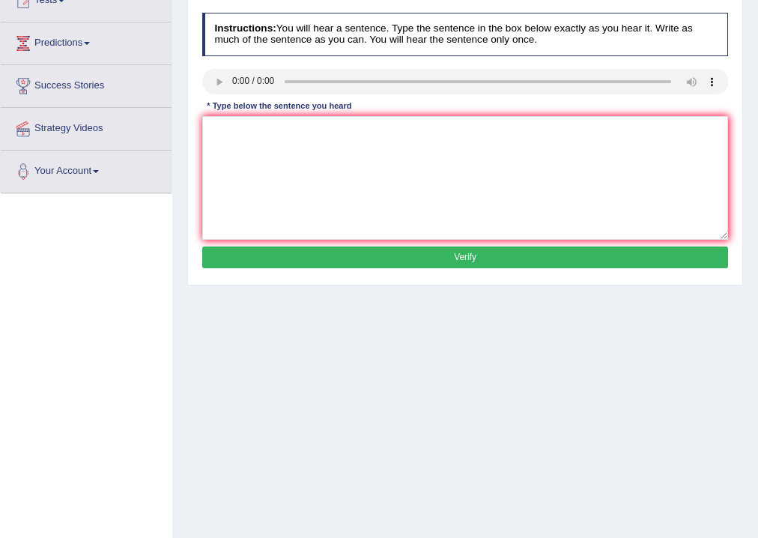
click at [232, 115] on div "Instructions: You will hear a sentence. Type the sentence in the box below exac…" at bounding box center [464, 143] width 533 height 272
click at [221, 129] on textarea at bounding box center [465, 178] width 527 height 124
click at [333, 129] on textarea "Many important polices need to made." at bounding box center [465, 178] width 527 height 124
click at [416, 166] on textarea "Many important polices need to be made." at bounding box center [465, 178] width 527 height 124
type textarea "Many important polices need to be made."
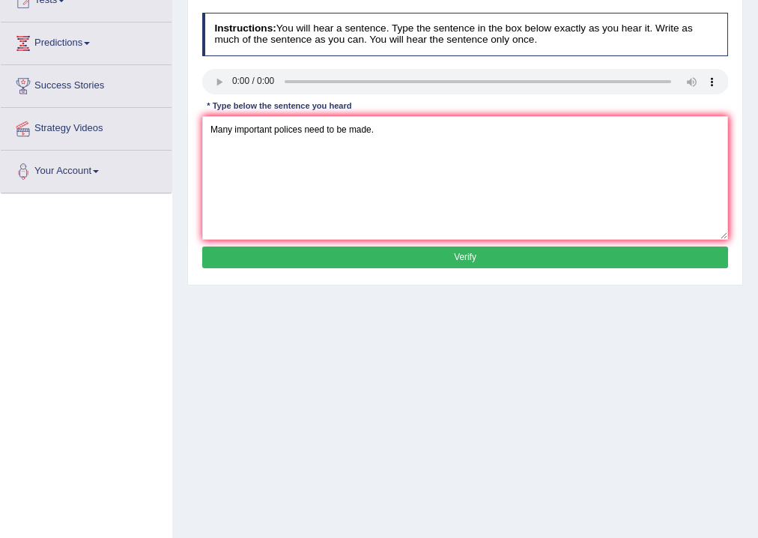
click at [401, 249] on button "Verify" at bounding box center [465, 257] width 527 height 22
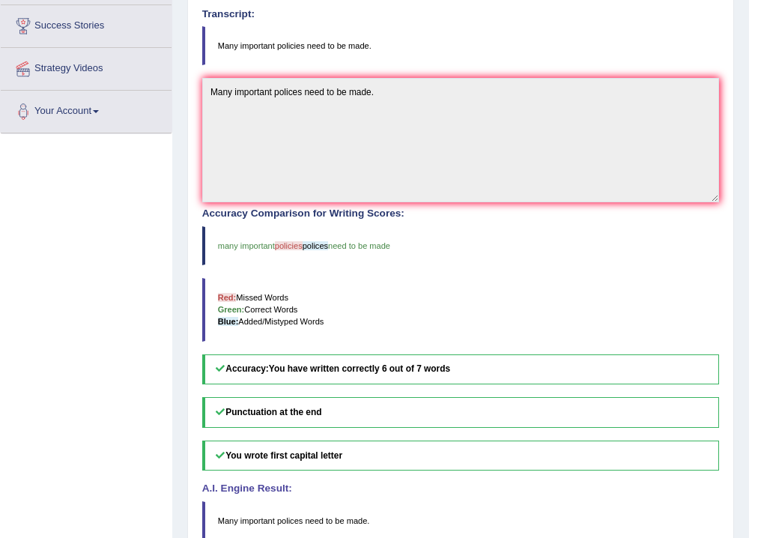
scroll to position [60, 0]
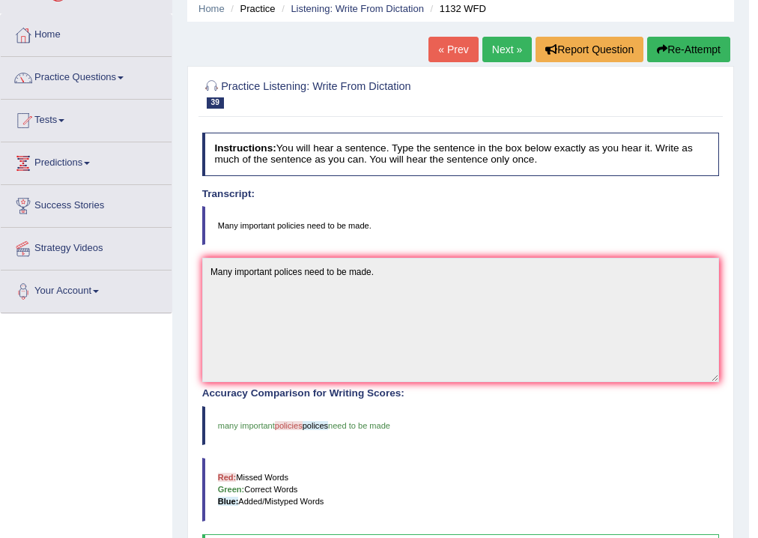
click at [497, 50] on link "Next »" at bounding box center [506, 49] width 49 height 25
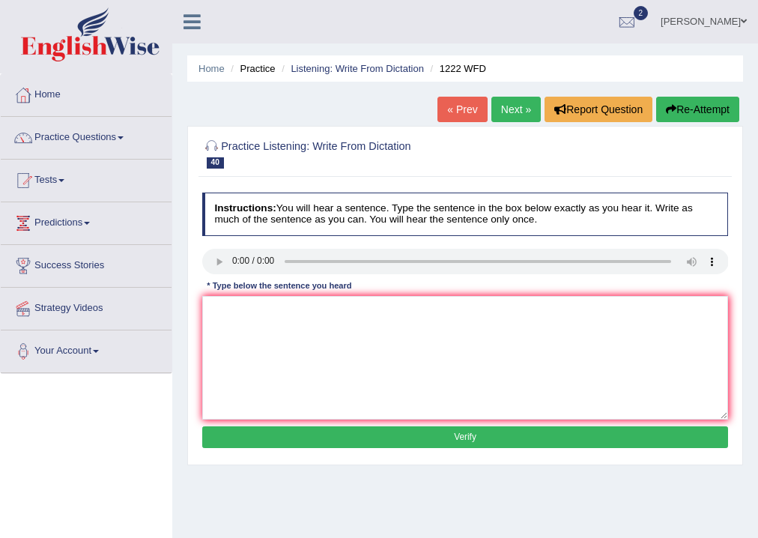
click at [116, 143] on link "Practice Questions" at bounding box center [86, 135] width 171 height 37
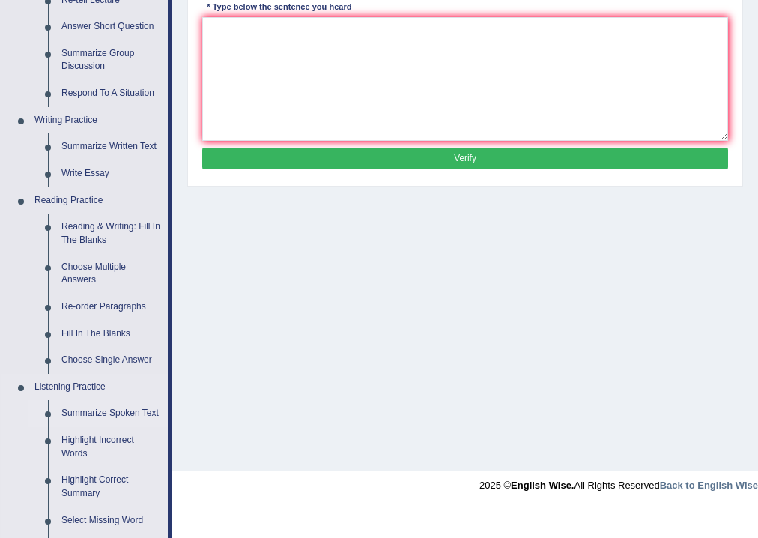
scroll to position [300, 0]
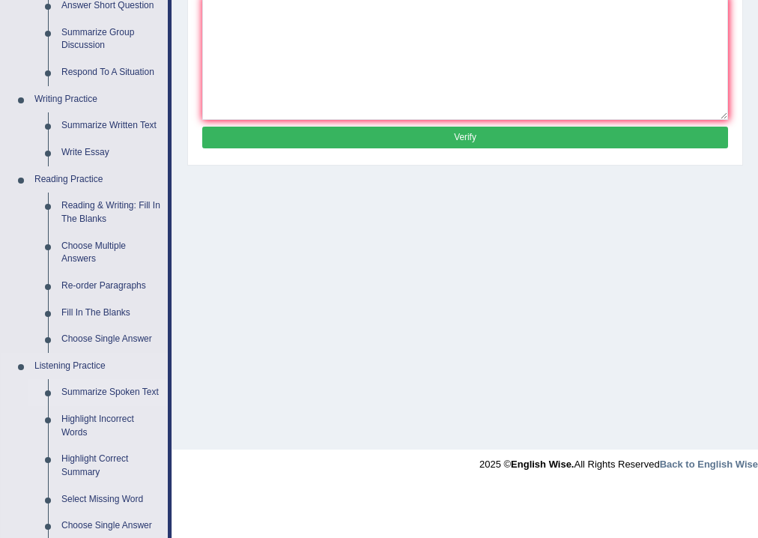
click at [96, 397] on link "Summarize Spoken Text" at bounding box center [111, 392] width 113 height 27
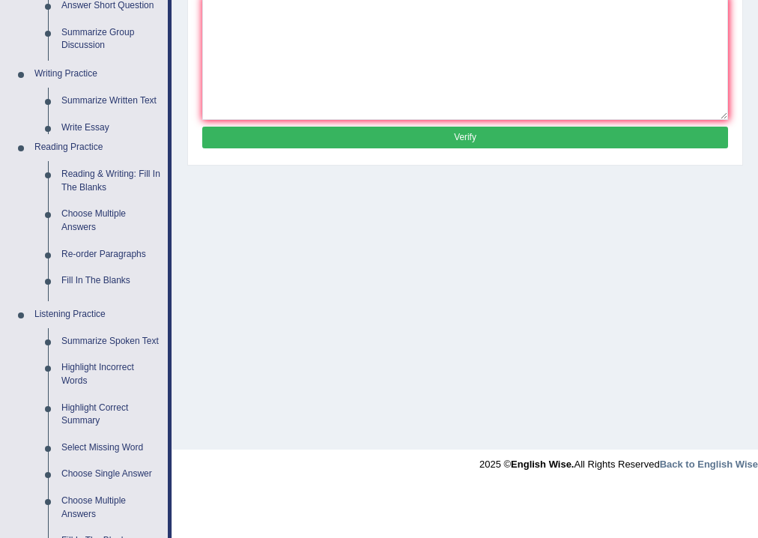
scroll to position [249, 0]
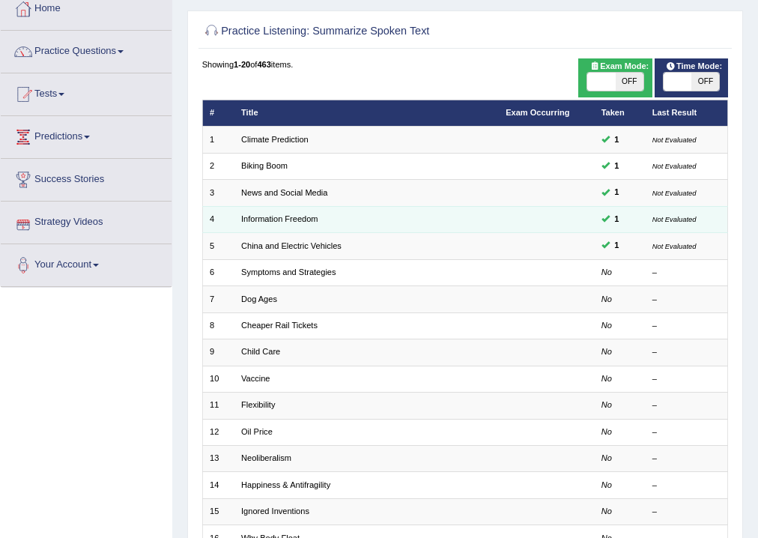
scroll to position [85, 0]
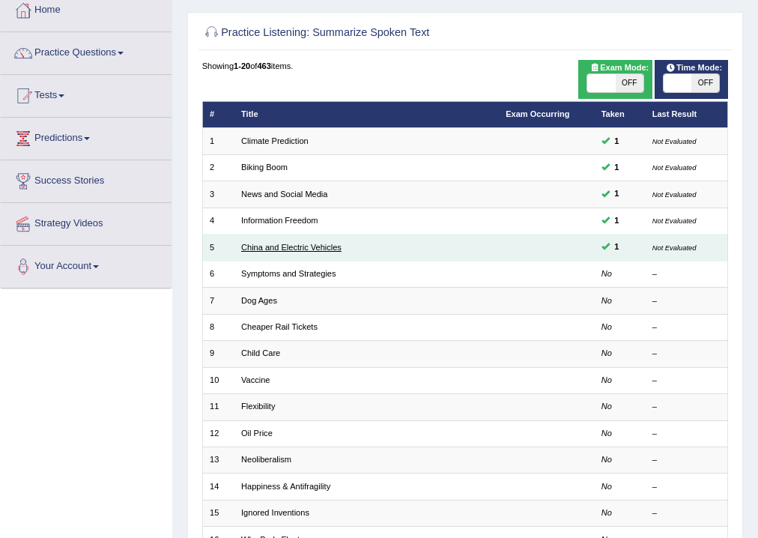
click at [312, 248] on link "China and Electric Vehicles" at bounding box center [291, 247] width 100 height 9
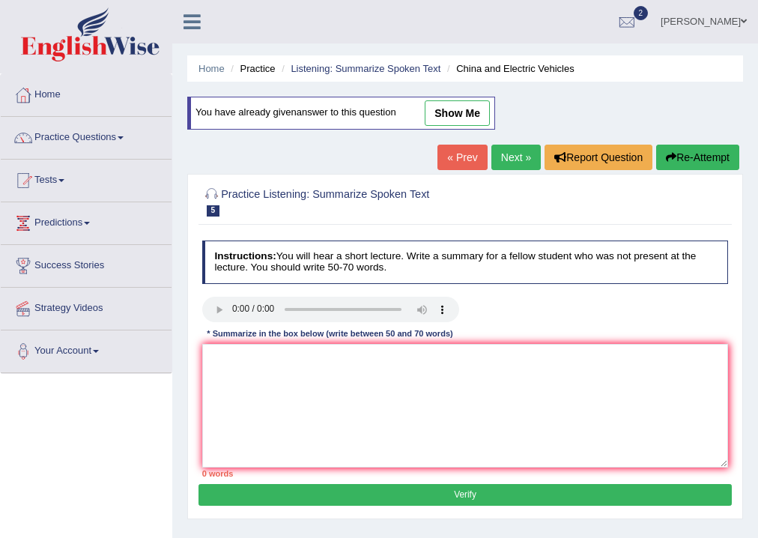
click at [463, 112] on link "show me" at bounding box center [457, 112] width 65 height 25
type textarea "The speaker provided a comprehensive of ev car in [GEOGRAPHIC_DATA] highlightin…"
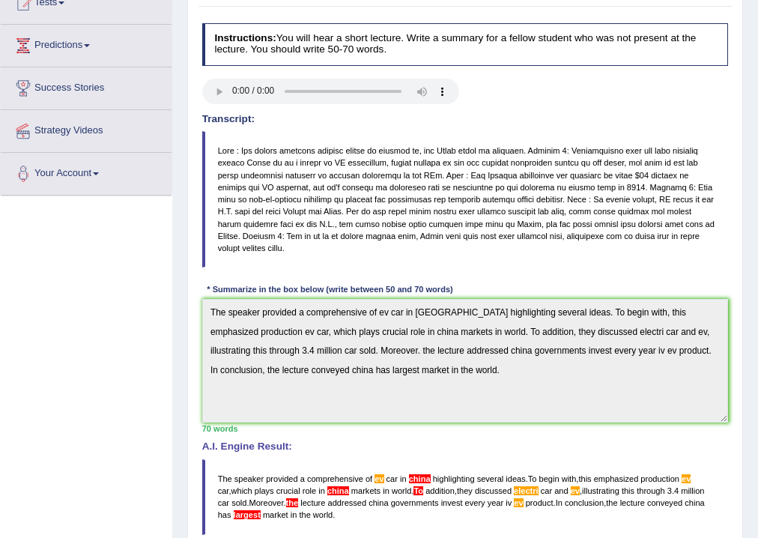
scroll to position [169, 0]
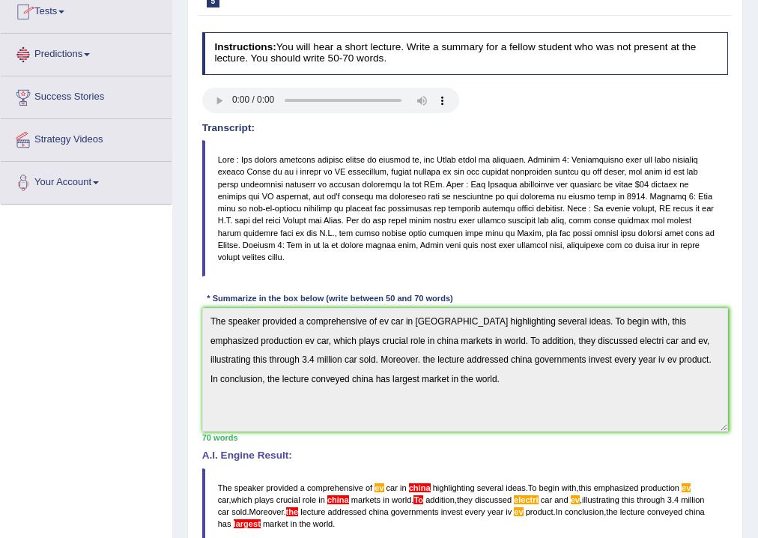
click at [87, 57] on link "Predictions" at bounding box center [86, 52] width 171 height 37
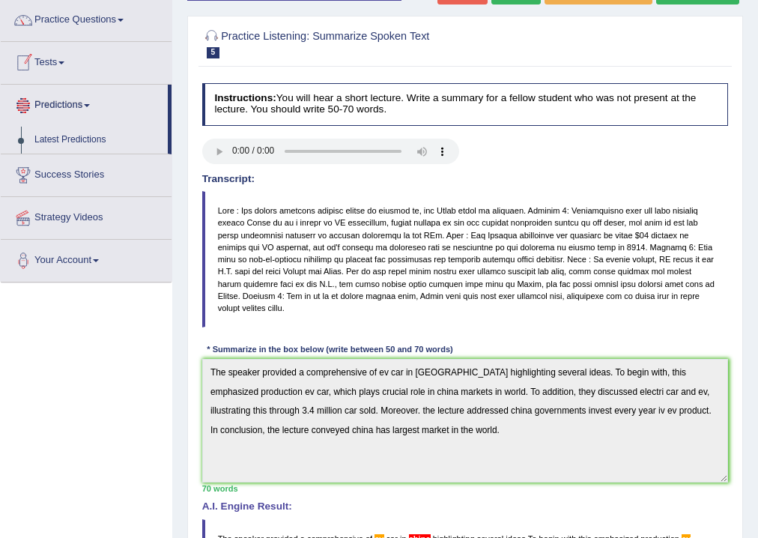
scroll to position [109, 0]
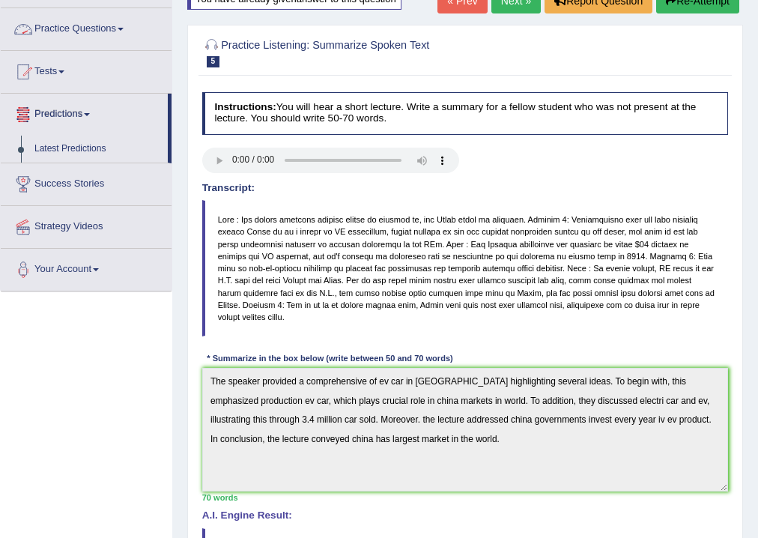
click at [116, 24] on link "Practice Questions" at bounding box center [86, 26] width 171 height 37
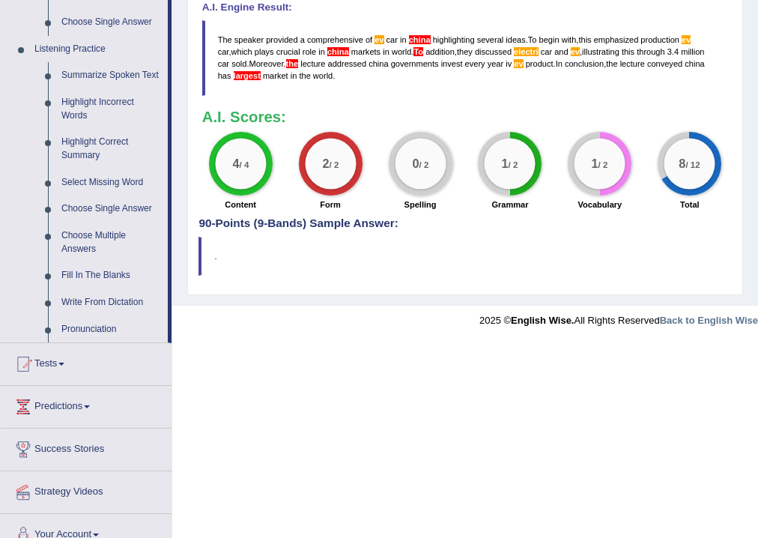
scroll to position [635, 0]
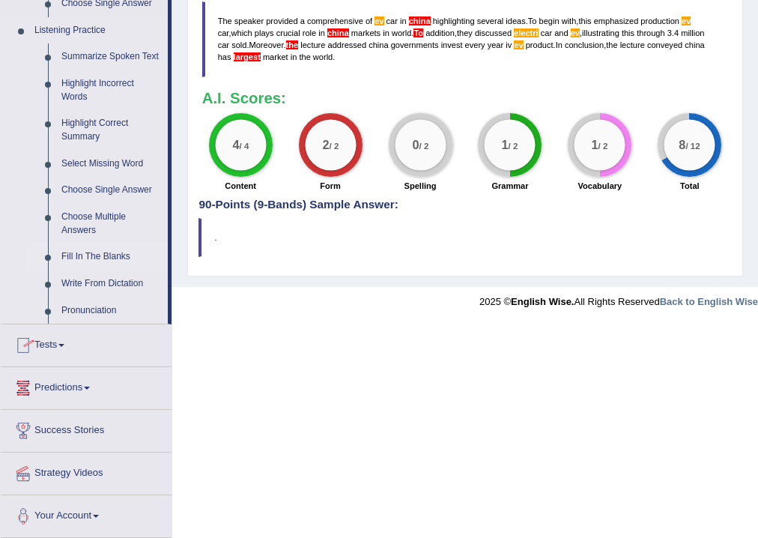
click at [99, 259] on link "Fill In The Blanks" at bounding box center [111, 256] width 113 height 27
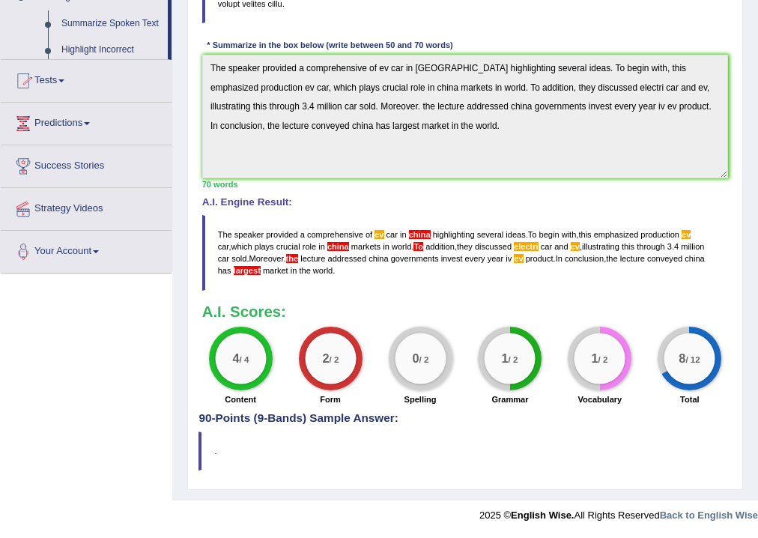
scroll to position [408, 0]
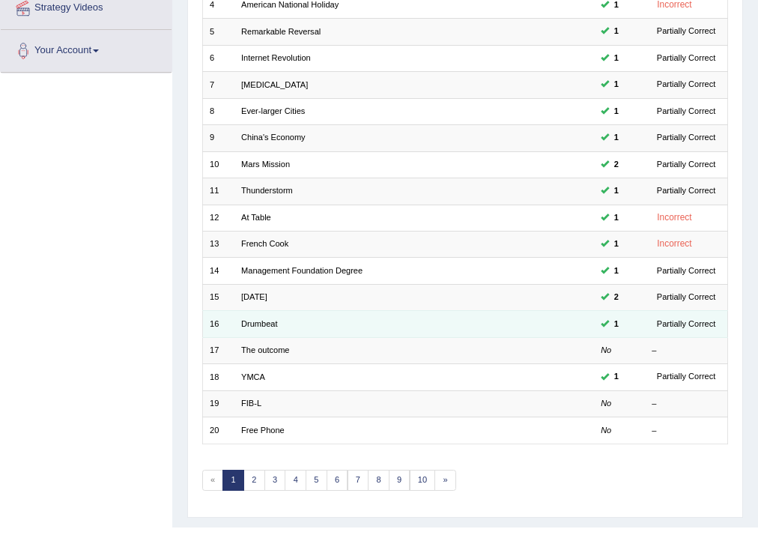
scroll to position [324, 0]
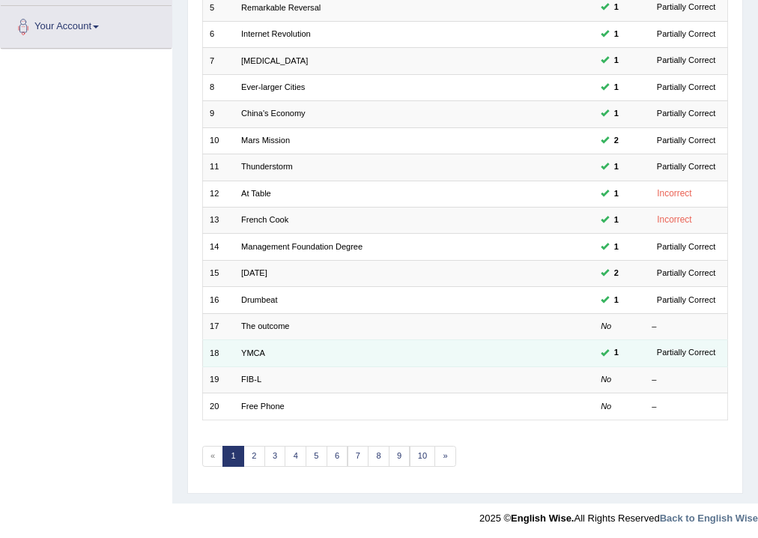
click at [413, 349] on td "YMCA" at bounding box center [366, 353] width 264 height 26
click at [244, 349] on link "YMCA" at bounding box center [253, 352] width 24 height 9
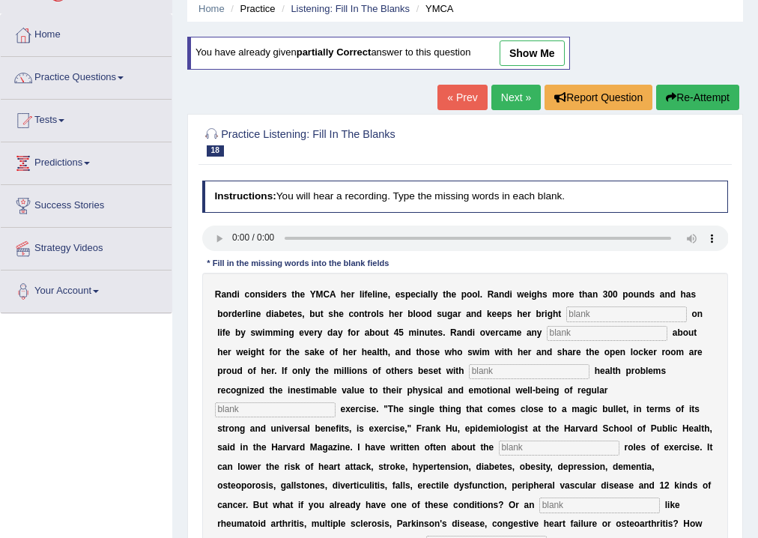
click at [544, 48] on link "show me" at bounding box center [532, 52] width 65 height 25
type input "a"
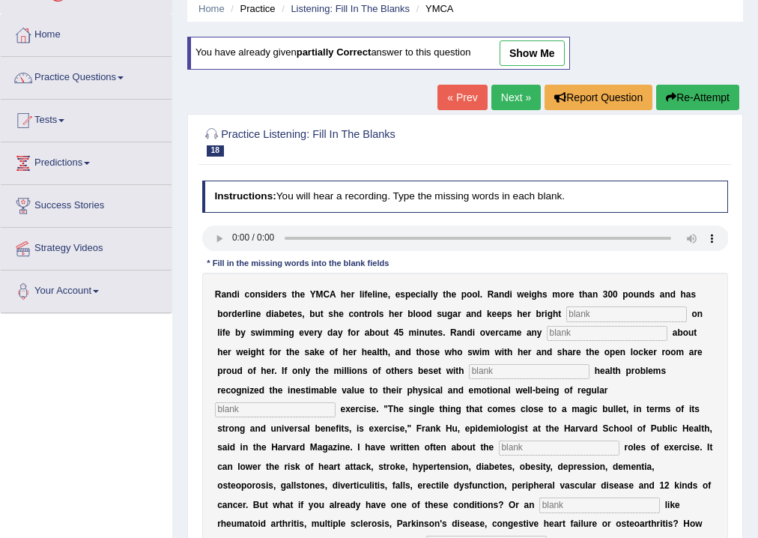
type input "proactive"
type input "elemant"
type input "pain"
type input "workshop"
type input "a"
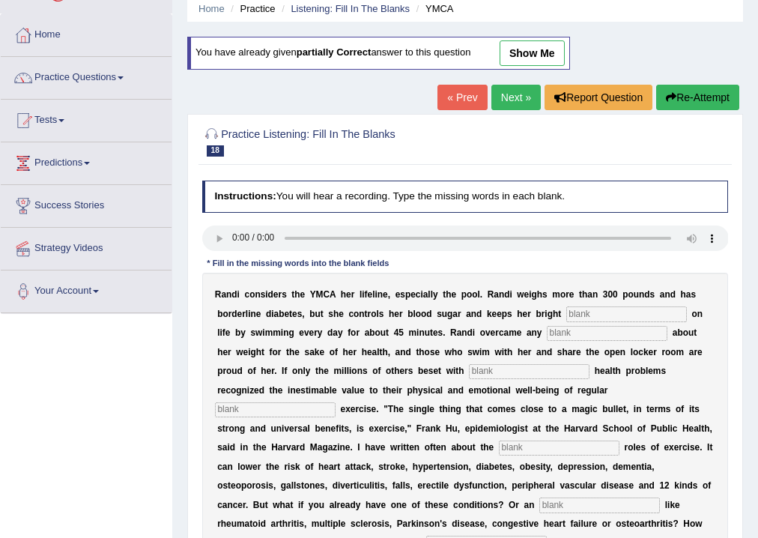
type input "a"
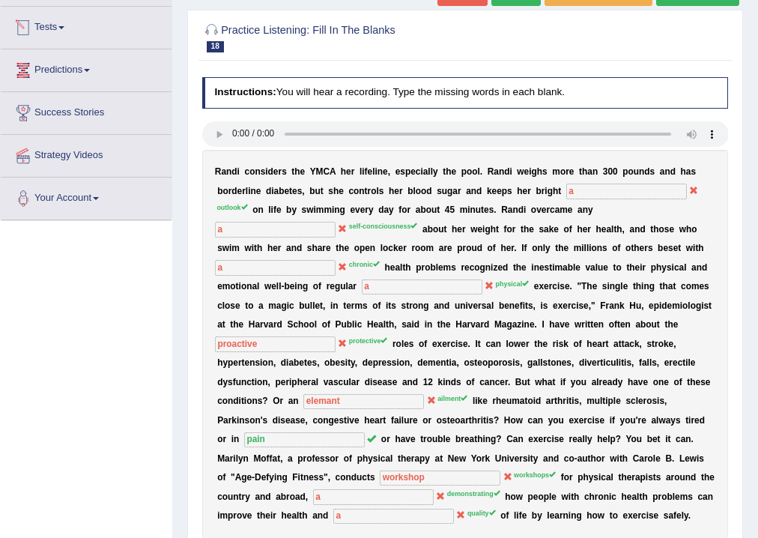
scroll to position [93, 0]
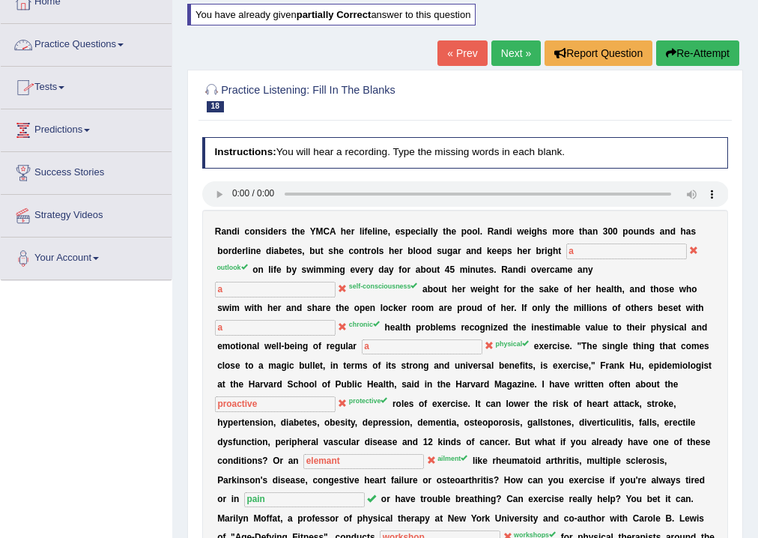
click at [103, 43] on link "Practice Questions" at bounding box center [86, 42] width 171 height 37
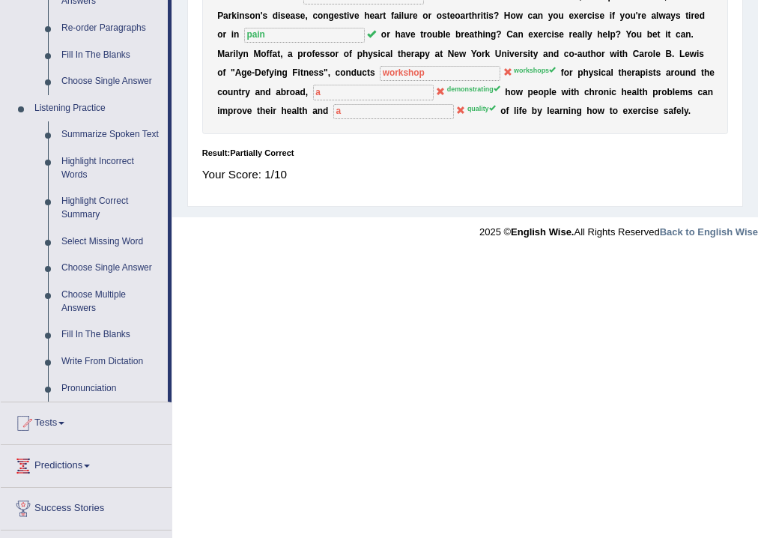
scroll to position [572, 0]
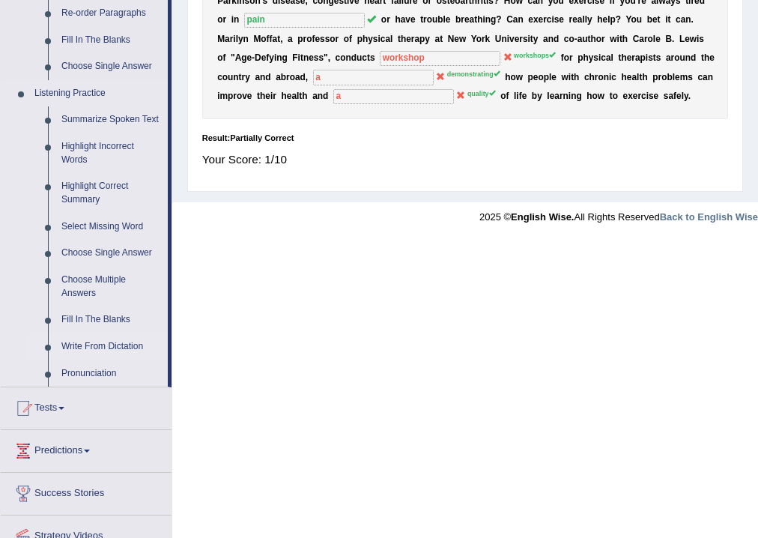
click at [122, 339] on link "Write From Dictation" at bounding box center [111, 346] width 113 height 27
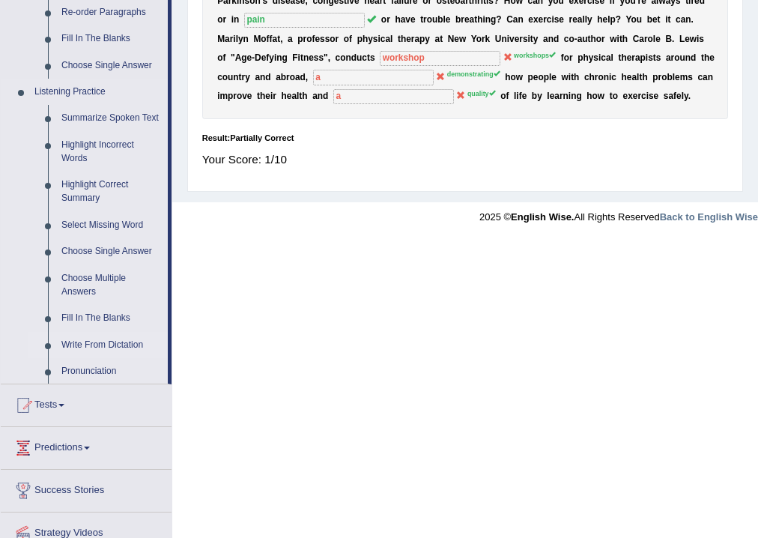
scroll to position [273, 0]
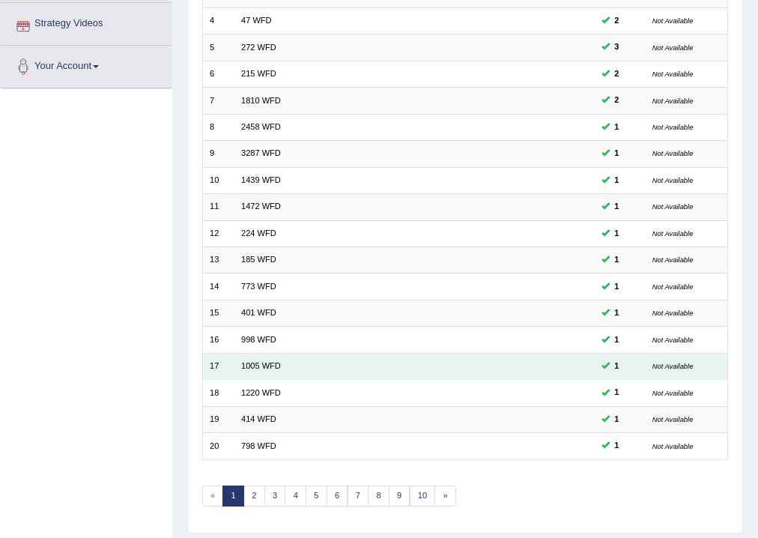
scroll to position [324, 0]
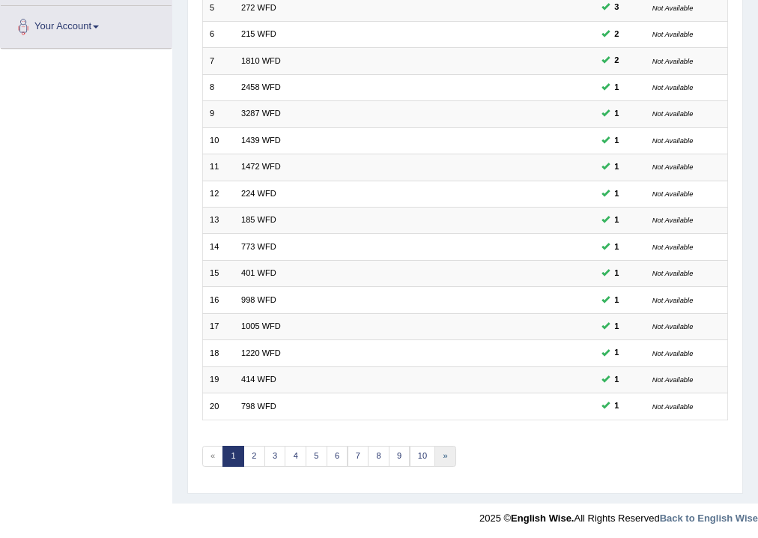
click at [437, 451] on link "»" at bounding box center [445, 456] width 22 height 21
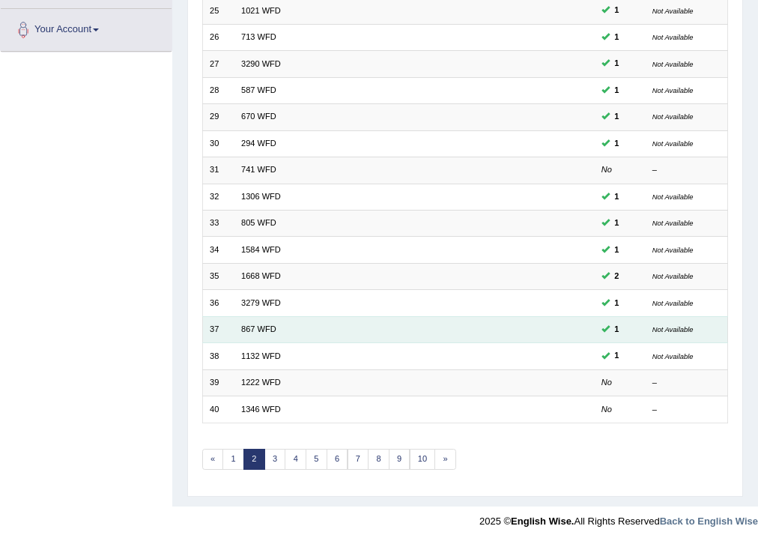
scroll to position [324, 0]
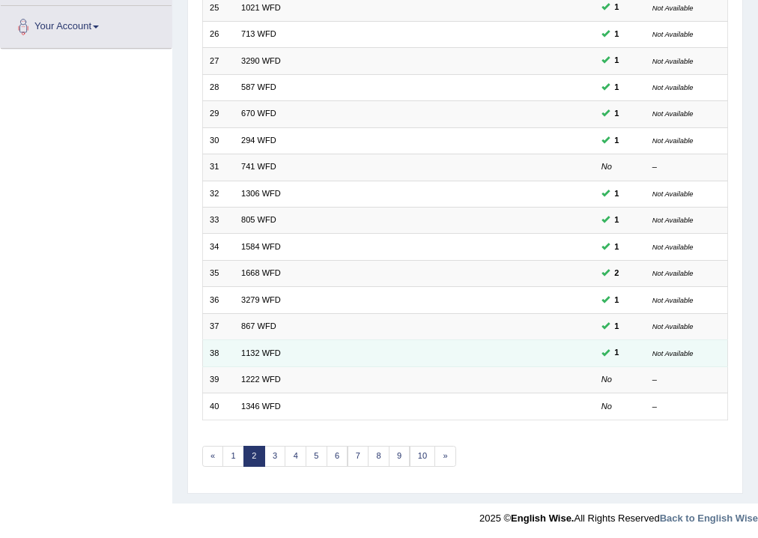
click at [272, 357] on td "1132 WFD" at bounding box center [366, 353] width 264 height 26
click at [272, 354] on link "1132 WFD" at bounding box center [261, 352] width 40 height 9
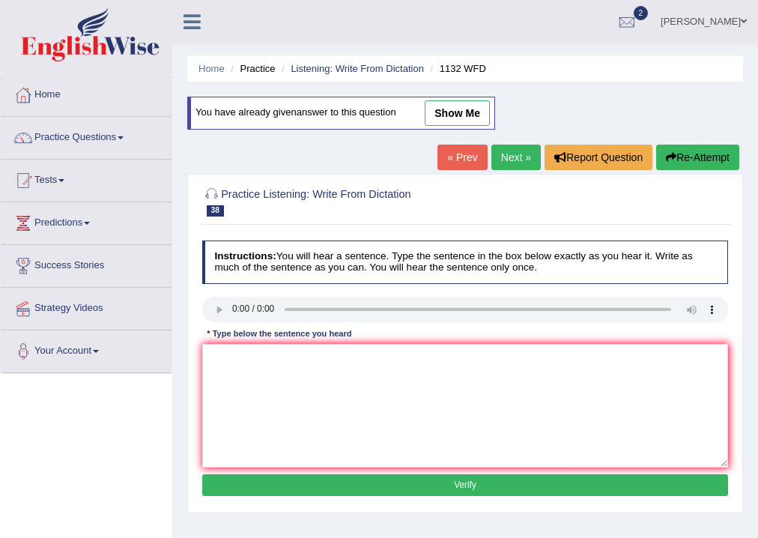
click at [437, 110] on link "show me" at bounding box center [457, 112] width 65 height 25
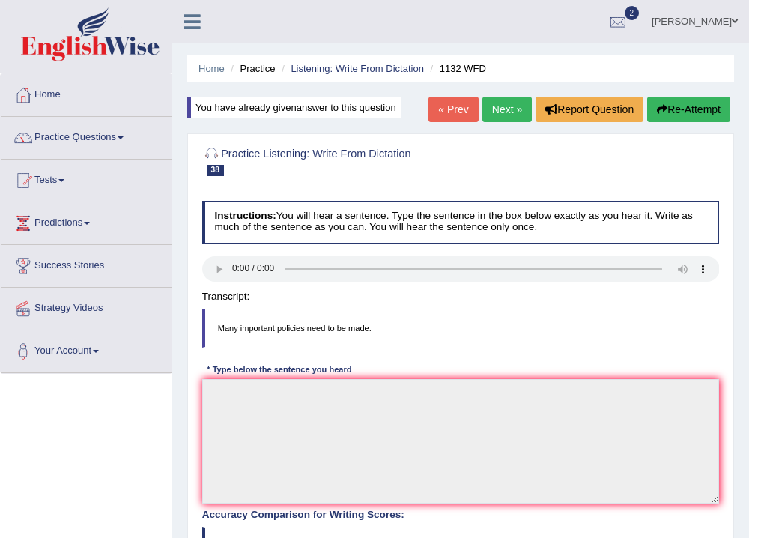
type textarea "Many important polices need to be made."
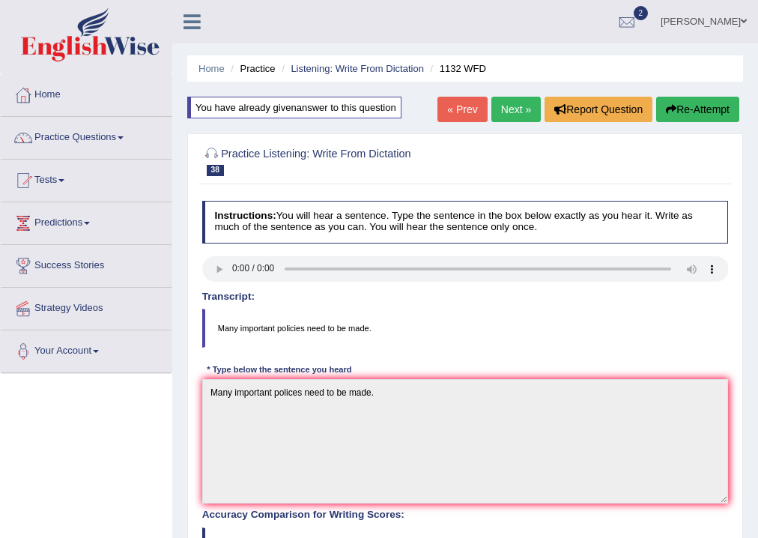
click at [457, 115] on link "« Prev" at bounding box center [461, 109] width 49 height 25
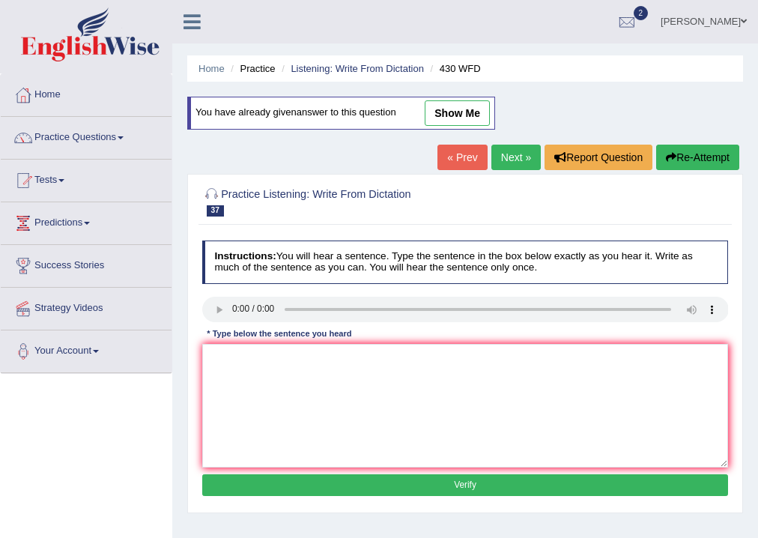
click at [458, 117] on link "show me" at bounding box center [457, 112] width 65 height 25
type textarea "Extence requiredment must be submit your assigment in your dateline date line."
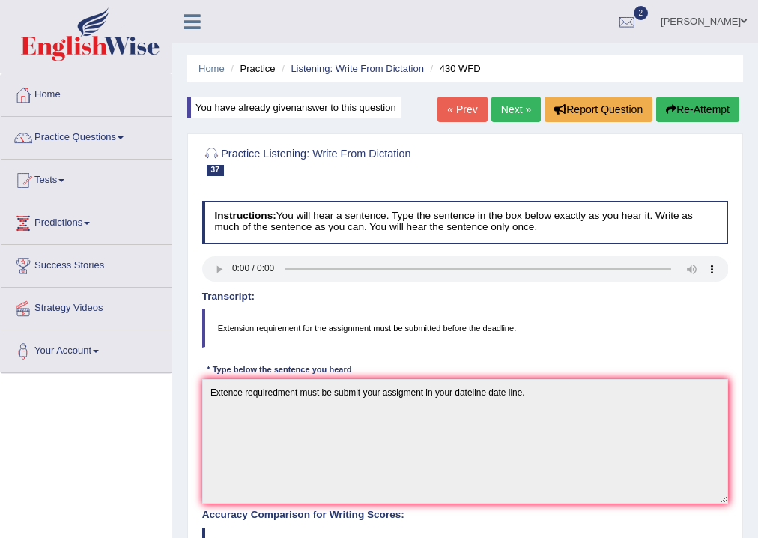
click at [464, 114] on link "« Prev" at bounding box center [461, 109] width 49 height 25
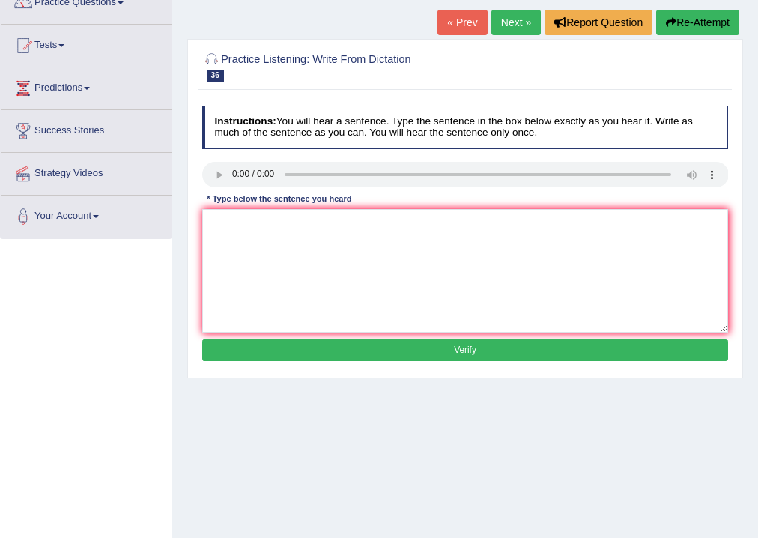
scroll to position [60, 0]
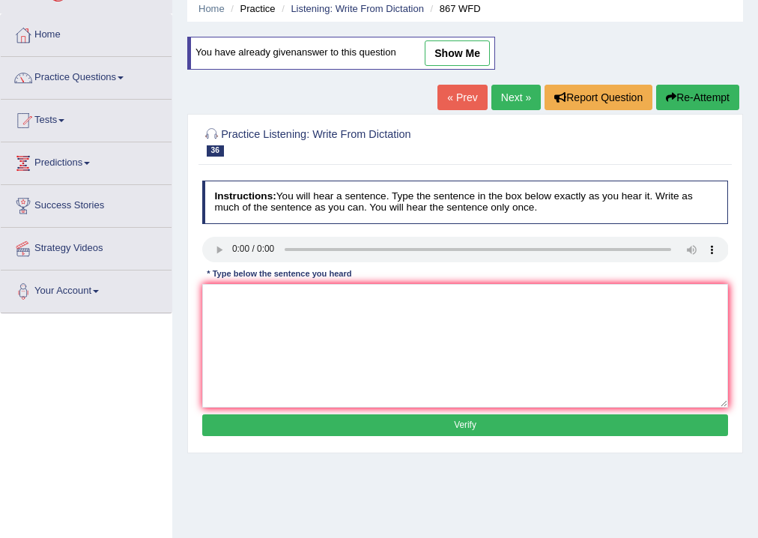
click at [446, 54] on link "show me" at bounding box center [457, 52] width 65 height 25
type textarea "Globalizsion in the morden role which economic golf."
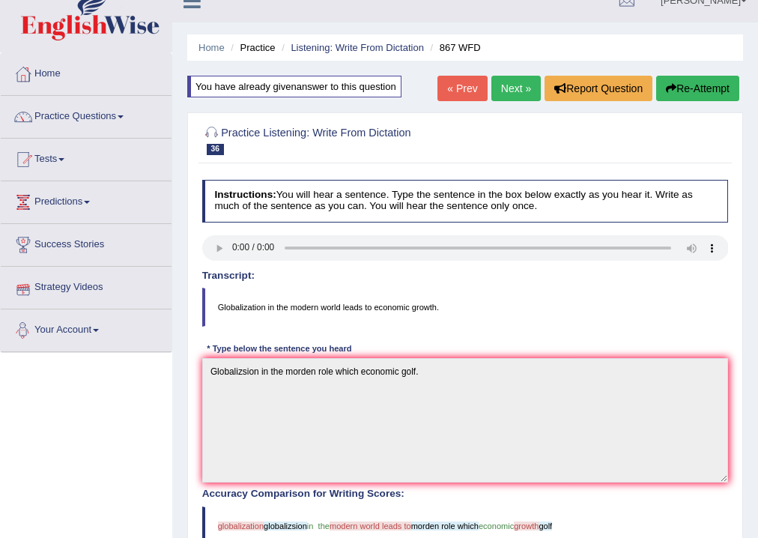
scroll to position [0, 0]
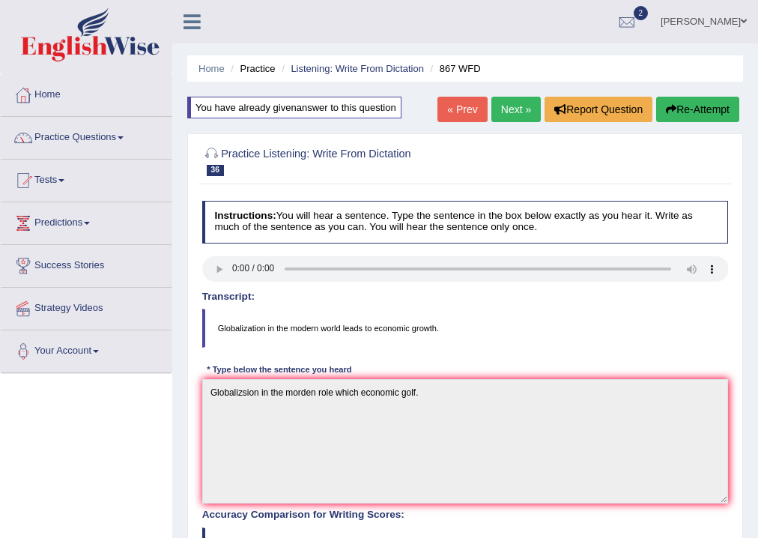
click at [455, 107] on link "« Prev" at bounding box center [461, 109] width 49 height 25
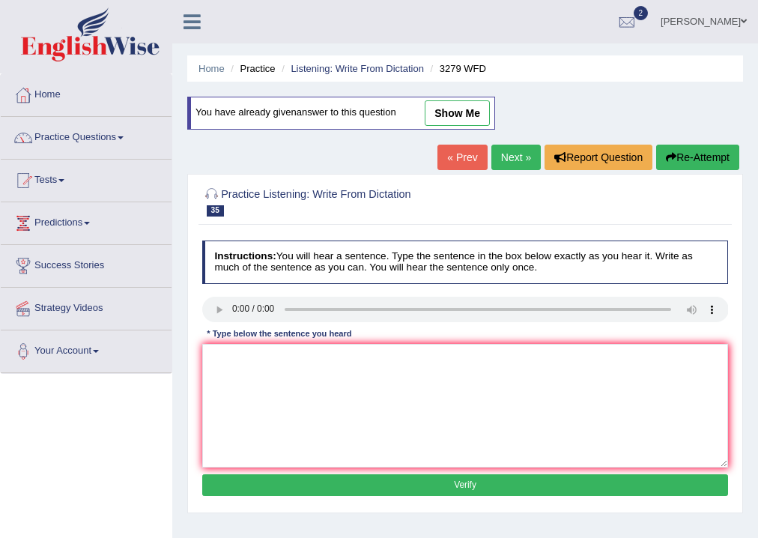
click at [461, 118] on link "show me" at bounding box center [457, 112] width 65 height 25
type textarea "This is a first example examples amer or army."
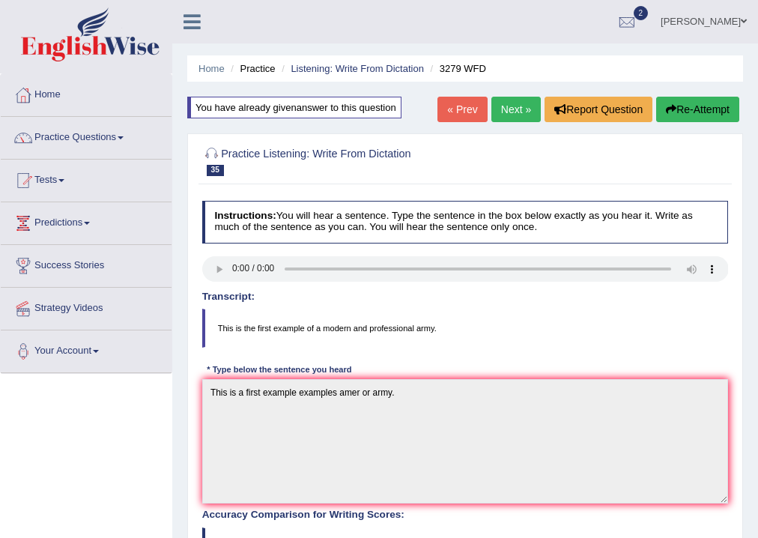
click at [482, 162] on h2 "Practice Listening: Write From Dictation 35 3279 WFD" at bounding box center [365, 160] width 327 height 31
click at [117, 133] on link "Practice Questions" at bounding box center [86, 135] width 171 height 37
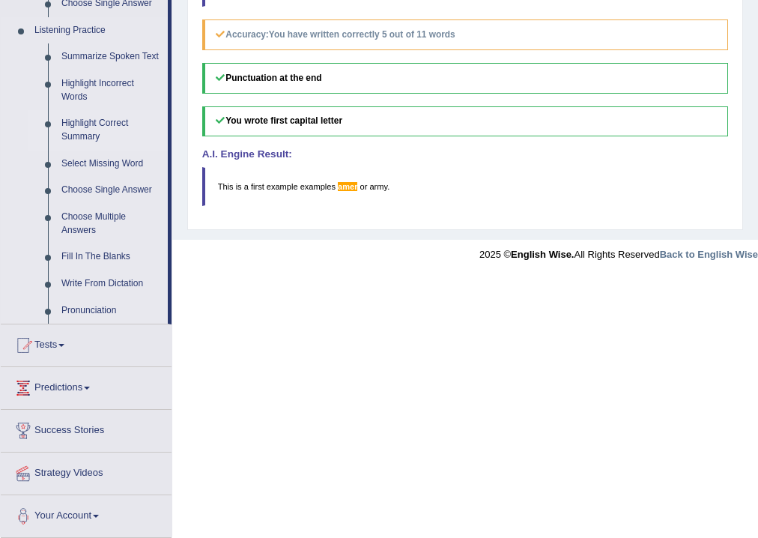
scroll to position [575, 0]
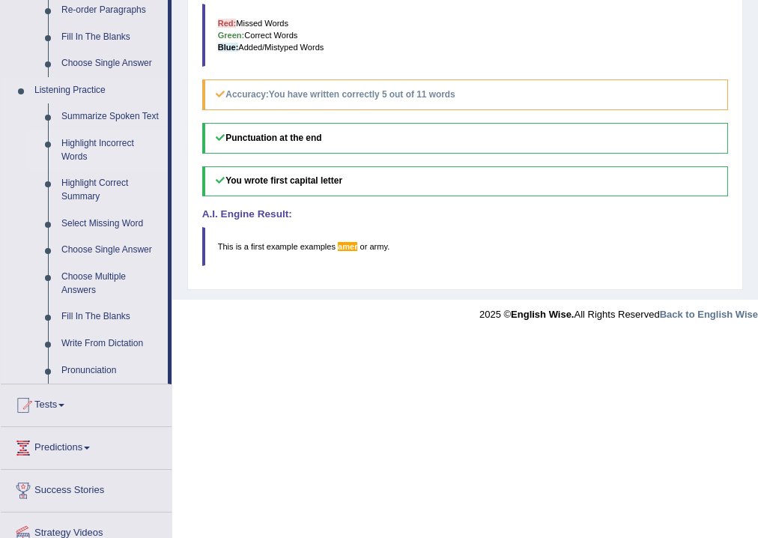
click at [108, 141] on link "Highlight Incorrect Words" at bounding box center [111, 150] width 113 height 40
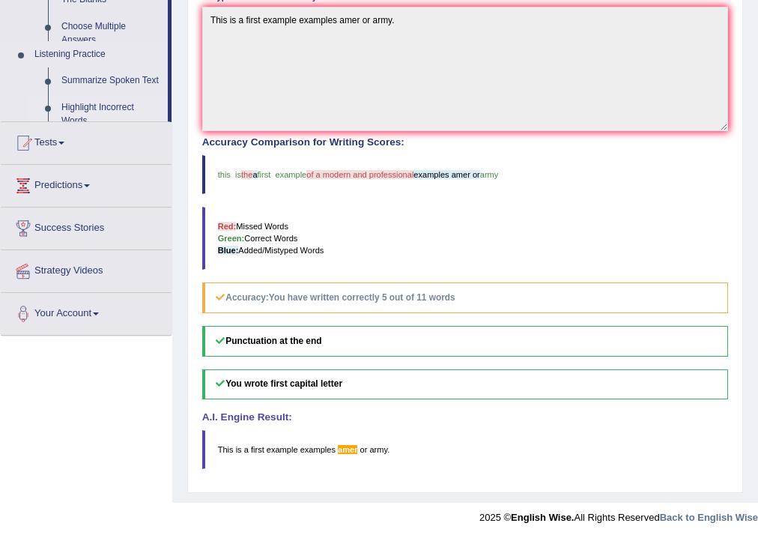
scroll to position [184, 0]
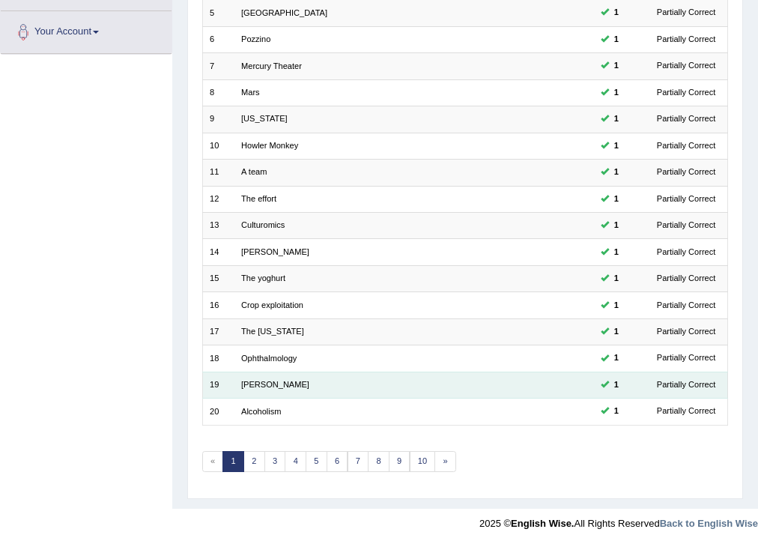
scroll to position [324, 0]
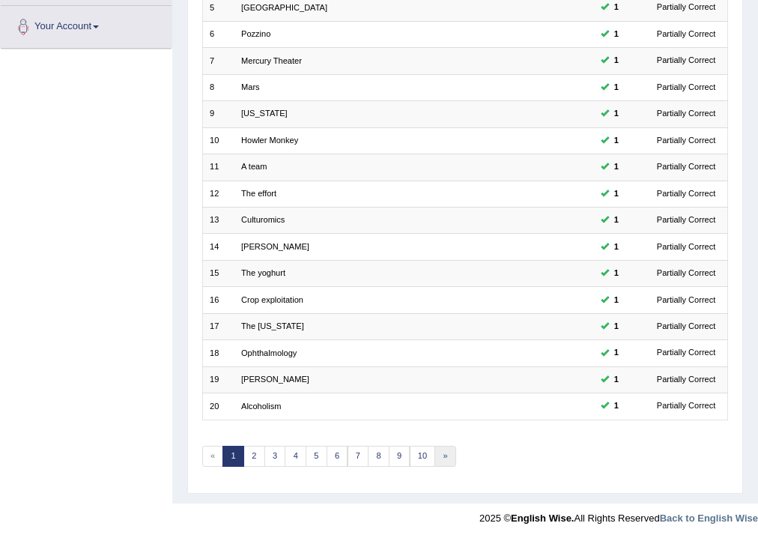
click at [443, 458] on link "»" at bounding box center [445, 456] width 22 height 21
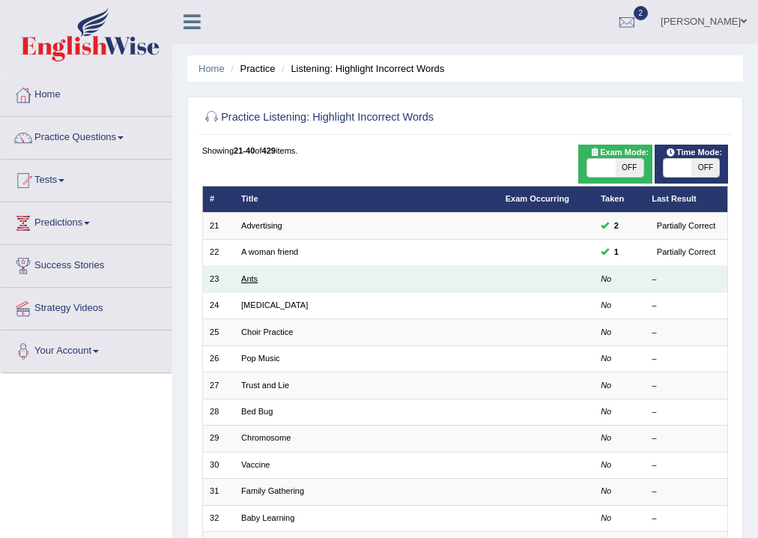
click at [256, 282] on link "Ants" at bounding box center [249, 278] width 16 height 9
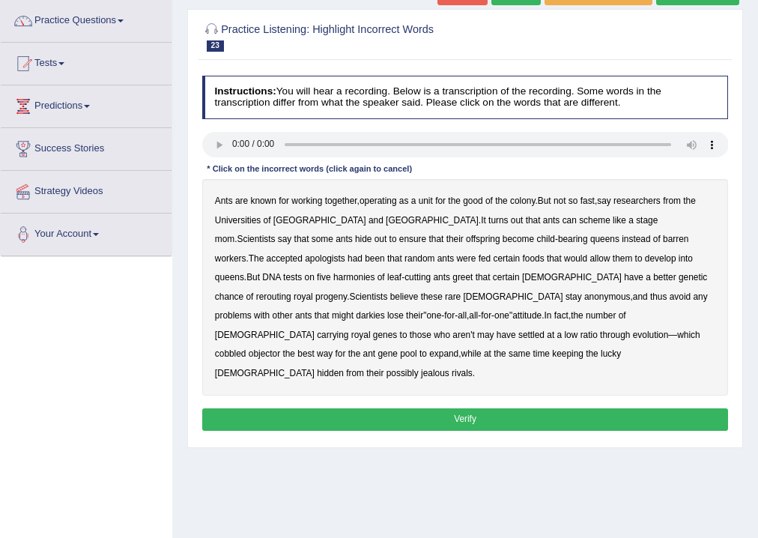
scroll to position [120, 0]
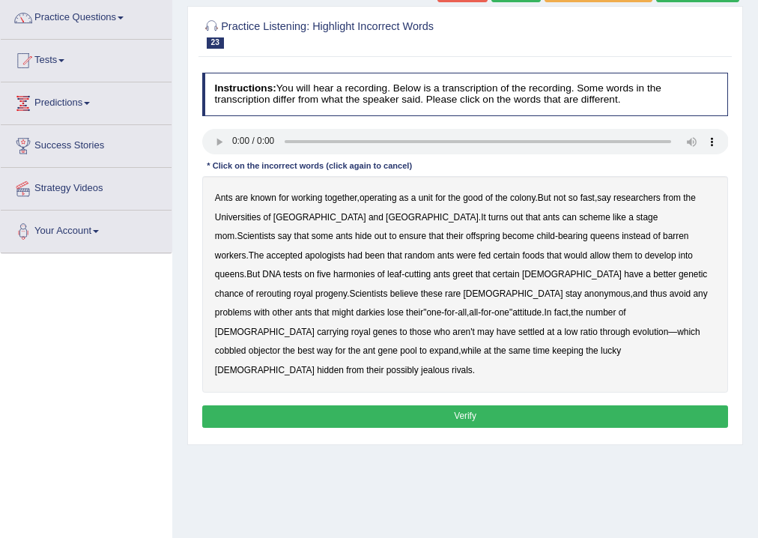
click at [530, 202] on div "Ants are known for working together , operating as a unit for the good of the c…" at bounding box center [465, 284] width 527 height 216
click at [527, 196] on b "colony" at bounding box center [522, 197] width 25 height 10
click at [345, 250] on b "apologists" at bounding box center [325, 255] width 40 height 10
click at [384, 307] on b "darkies" at bounding box center [370, 312] width 28 height 10
click at [280, 345] on b "objector" at bounding box center [264, 350] width 31 height 10
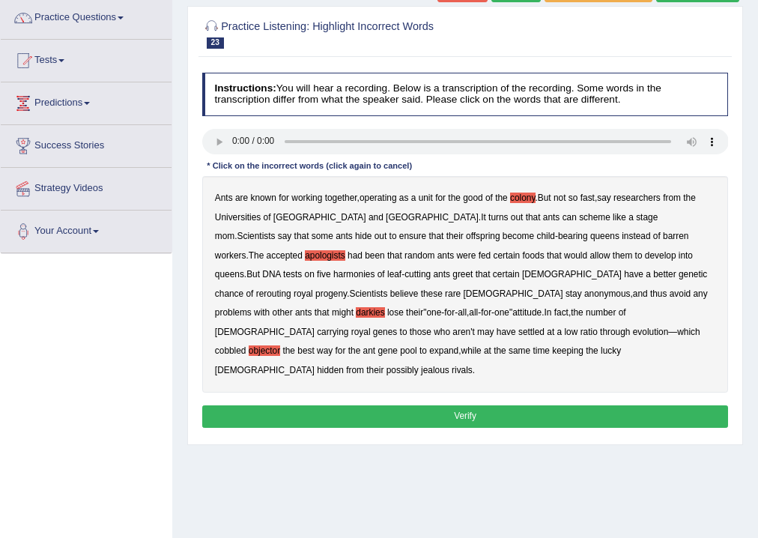
click at [372, 405] on button "Verify" at bounding box center [465, 416] width 527 height 22
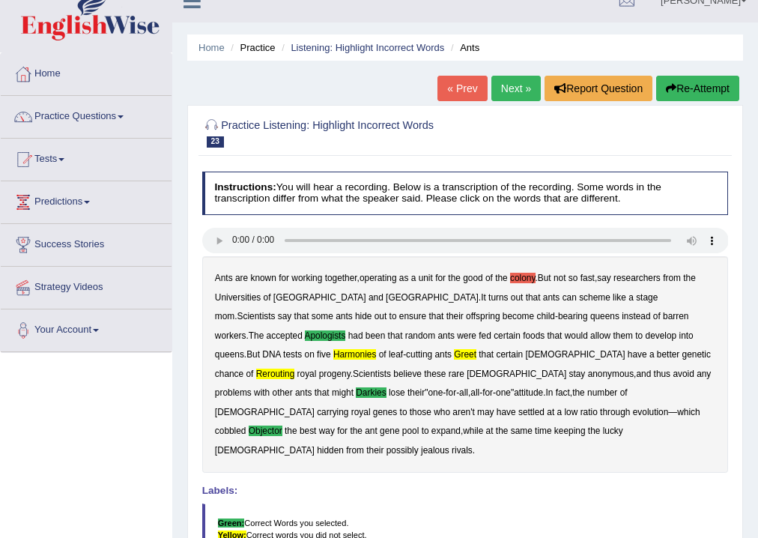
scroll to position [0, 0]
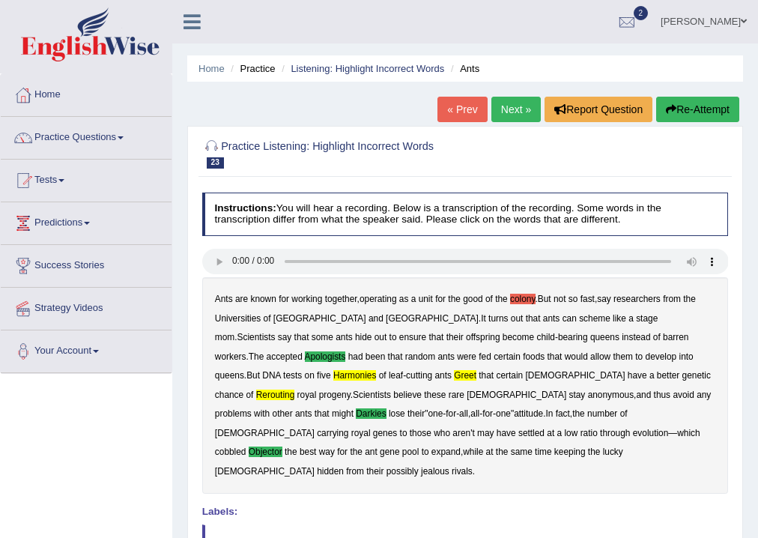
click at [502, 108] on link "Next »" at bounding box center [515, 109] width 49 height 25
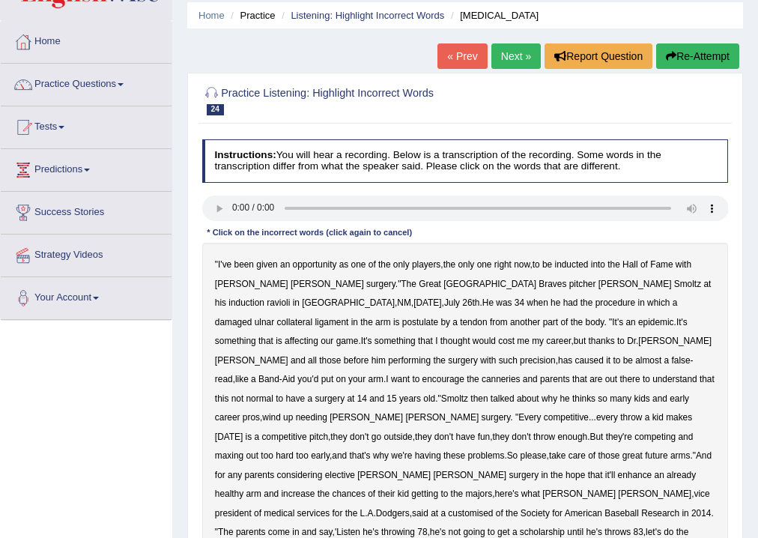
scroll to position [180, 0]
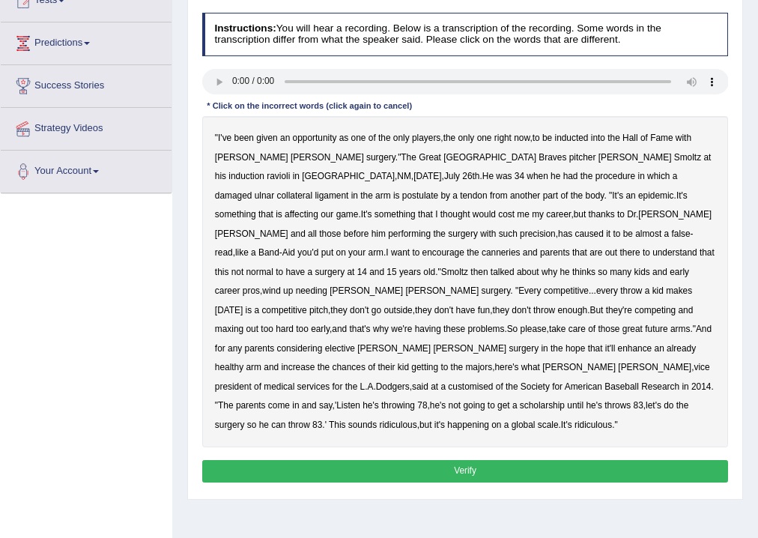
click at [670, 141] on b "Fame" at bounding box center [661, 138] width 22 height 10
click at [470, 209] on b "thought" at bounding box center [455, 214] width 30 height 10
click at [464, 247] on b "encourage" at bounding box center [443, 252] width 42 height 10
drag, startPoint x: 640, startPoint y: 273, endPoint x: 602, endPoint y: 277, distance: 38.5
click at [589, 285] on b "competitive" at bounding box center [566, 290] width 45 height 10
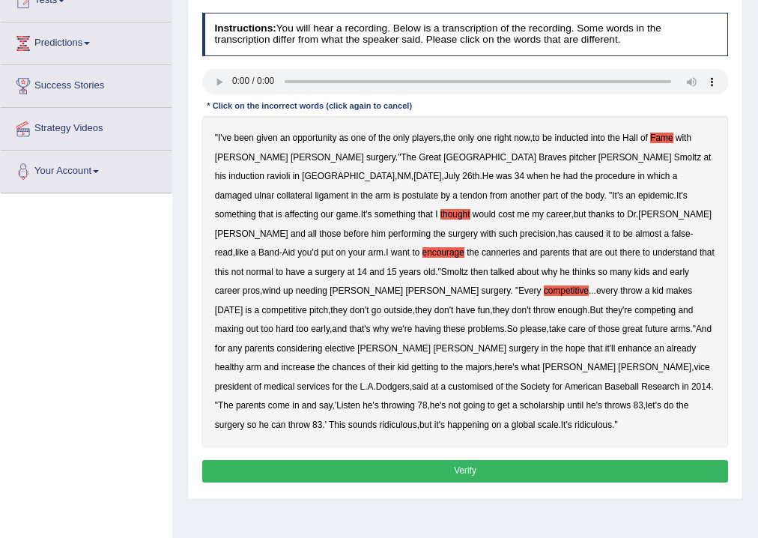
click at [379, 419] on b "ridiculous" at bounding box center [397, 424] width 37 height 10
click at [357, 460] on button "Verify" at bounding box center [465, 471] width 527 height 22
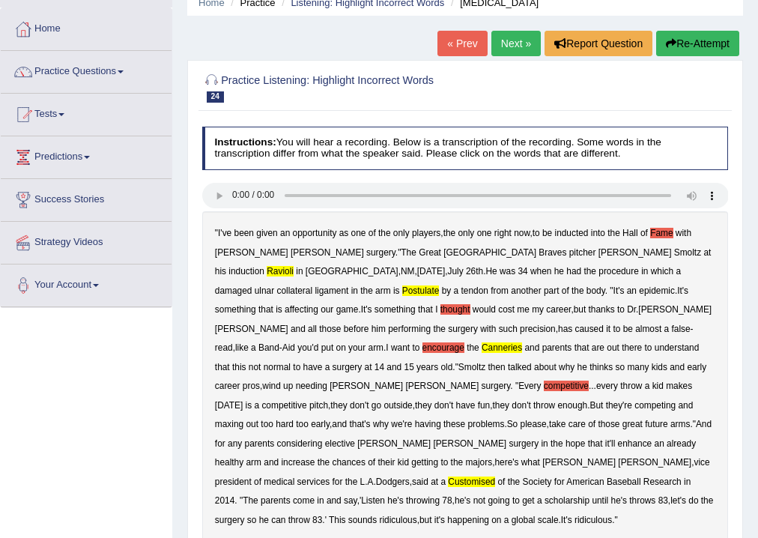
scroll to position [60, 0]
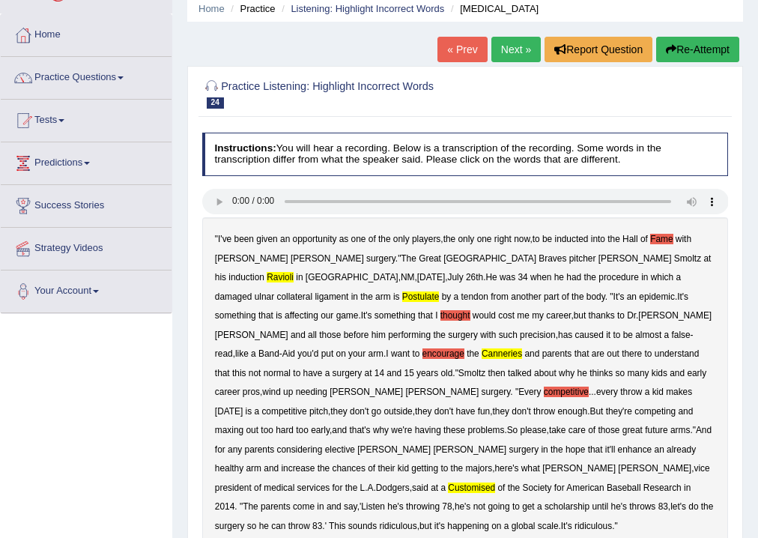
click at [557, 264] on div "" I've been given an opportunity as one of the only players , the only one righ…" at bounding box center [465, 382] width 527 height 331
click at [294, 272] on b "ravioli" at bounding box center [280, 277] width 27 height 10
click at [440, 291] on b "postulate" at bounding box center [420, 296] width 37 height 10
click at [557, 251] on div "" I've been given an opportunity as one of the only players , the only one righ…" at bounding box center [465, 382] width 527 height 331
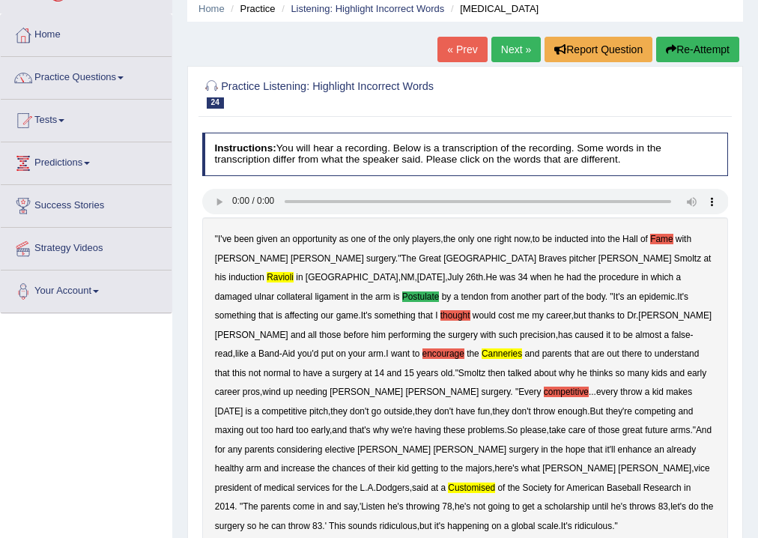
click at [522, 348] on b "canneries" at bounding box center [502, 353] width 40 height 10
click at [294, 272] on b "ravioli" at bounding box center [280, 277] width 27 height 10
click at [448, 482] on b "customised" at bounding box center [471, 487] width 47 height 10
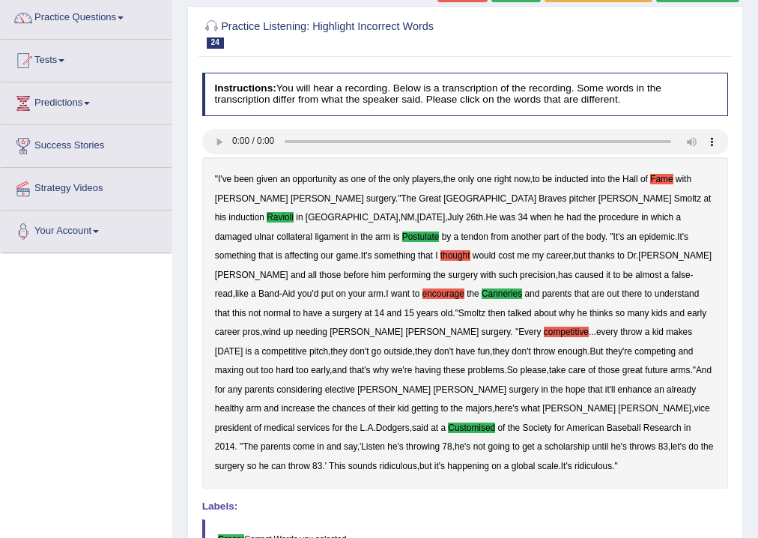
scroll to position [0, 0]
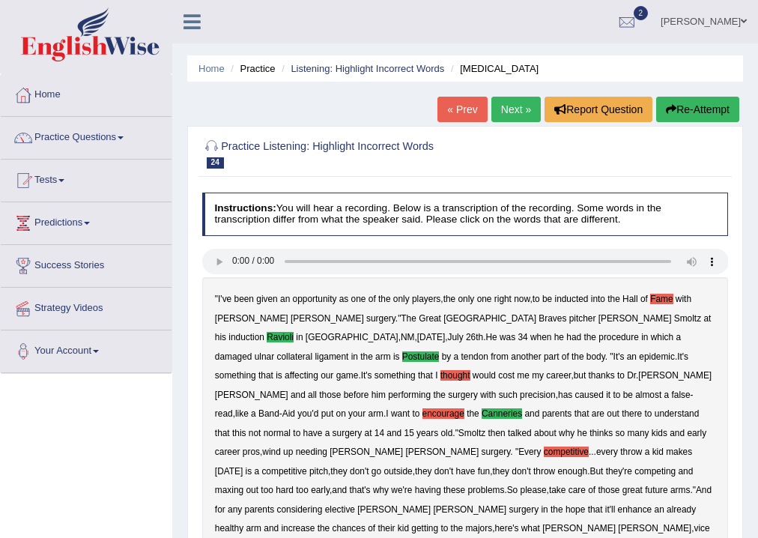
click at [521, 107] on link "Next »" at bounding box center [515, 109] width 49 height 25
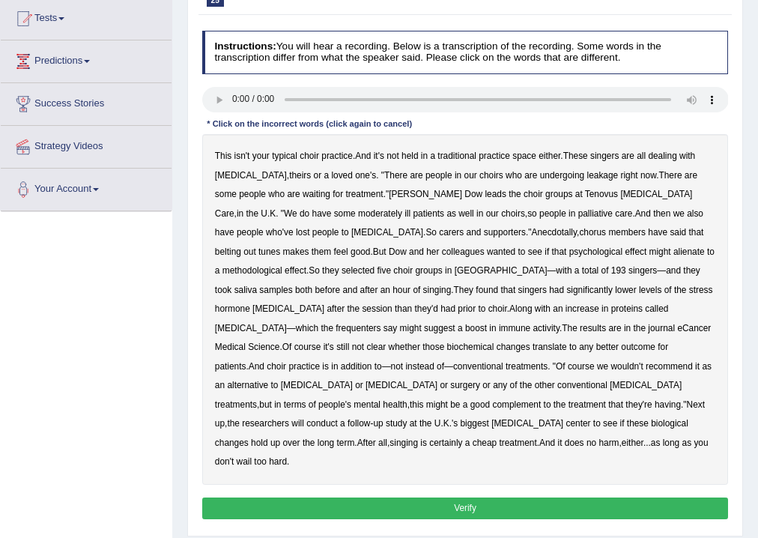
scroll to position [180, 0]
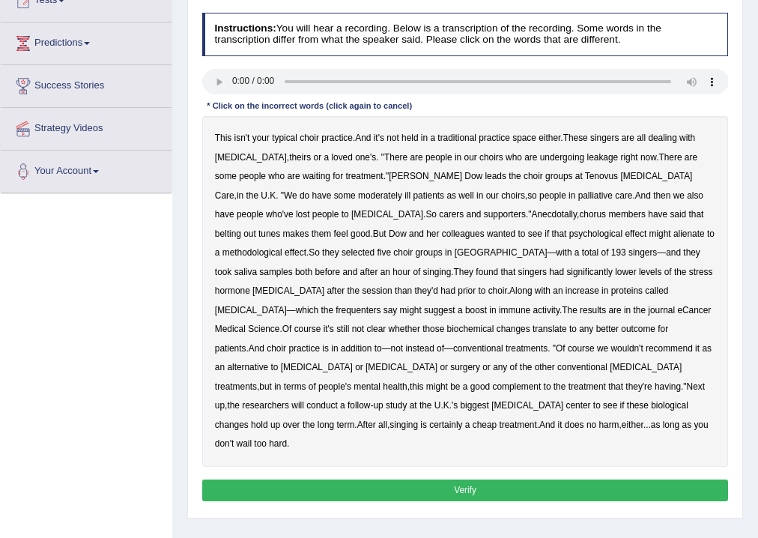
click at [282, 247] on b "methodological" at bounding box center [252, 252] width 60 height 10
click at [623, 313] on div "This isn't your typical choir practice . And it's not held in a traditional pra…" at bounding box center [465, 291] width 527 height 351
click at [494, 324] on b "biochemical" at bounding box center [470, 329] width 47 height 10
click at [437, 362] on b "[MEDICAL_DATA]" at bounding box center [402, 367] width 72 height 10
click at [336, 479] on button "Verify" at bounding box center [465, 490] width 527 height 22
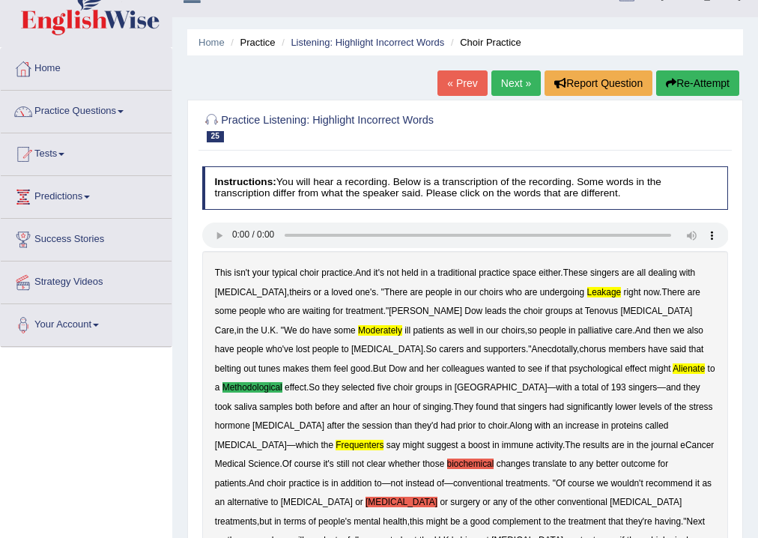
scroll to position [0, 0]
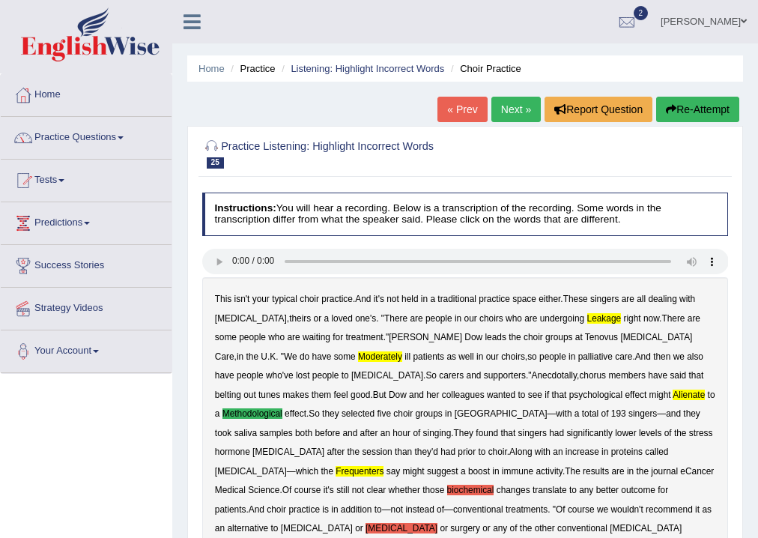
drag, startPoint x: 759, startPoint y: 1, endPoint x: 0, endPoint y: 112, distance: 766.7
click at [0, 112] on div "Home Practice Questions Speaking Practice Read Aloud Repeat Sentence Describe I…" at bounding box center [86, 223] width 193 height 299
